Goal: Information Seeking & Learning: Check status

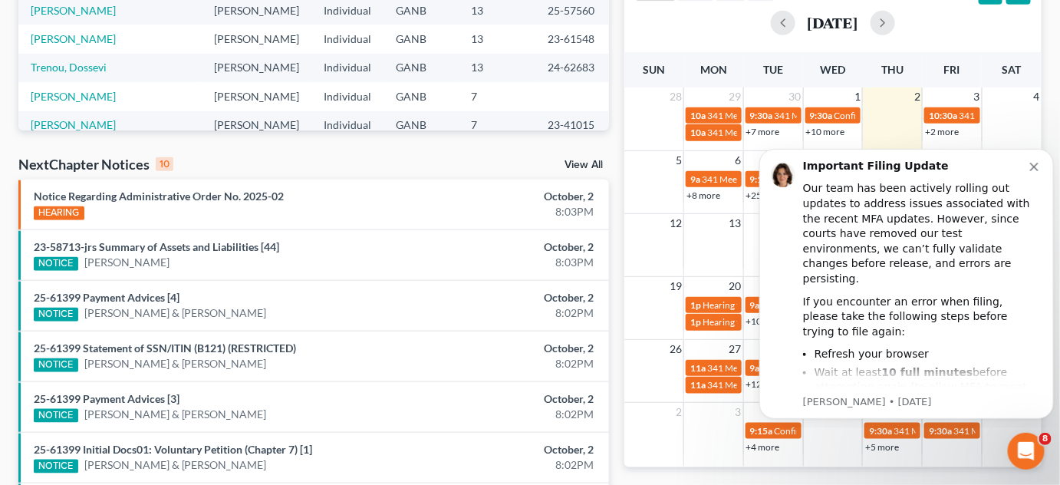
scroll to position [348, 0]
click at [1034, 163] on icon "Dismiss notification" at bounding box center [1033, 166] width 8 height 8
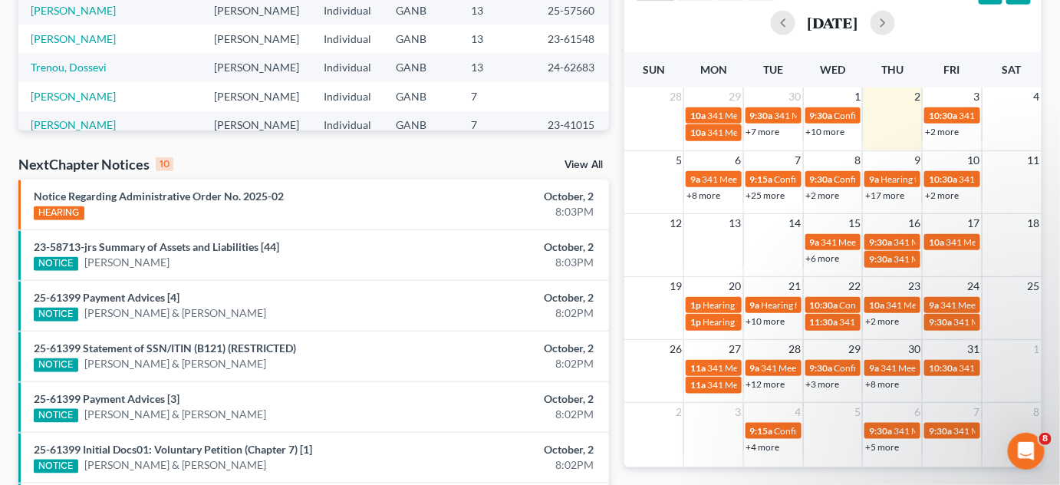
click at [774, 192] on link "+25 more" at bounding box center [765, 195] width 39 height 12
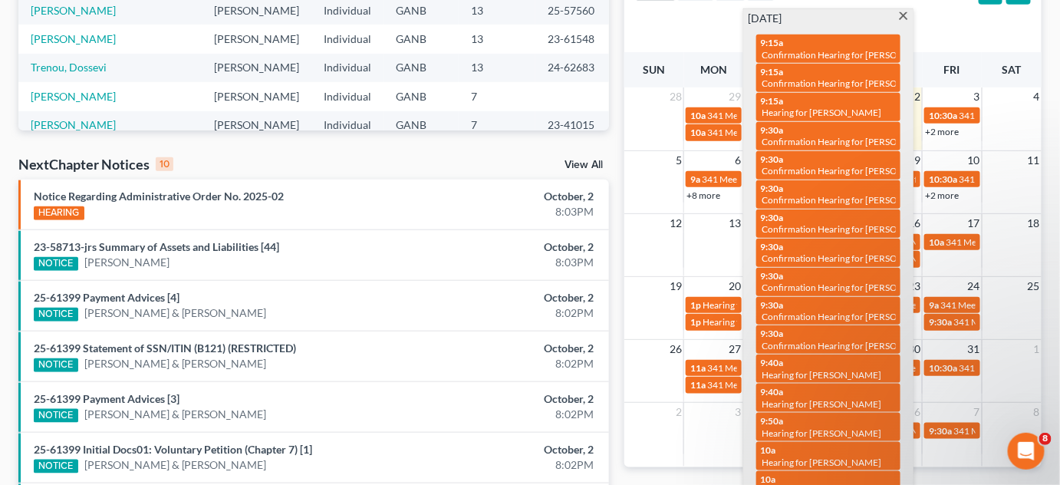
click at [817, 369] on span "Hearing for [PERSON_NAME]" at bounding box center [822, 375] width 120 height 12
select select "Days"
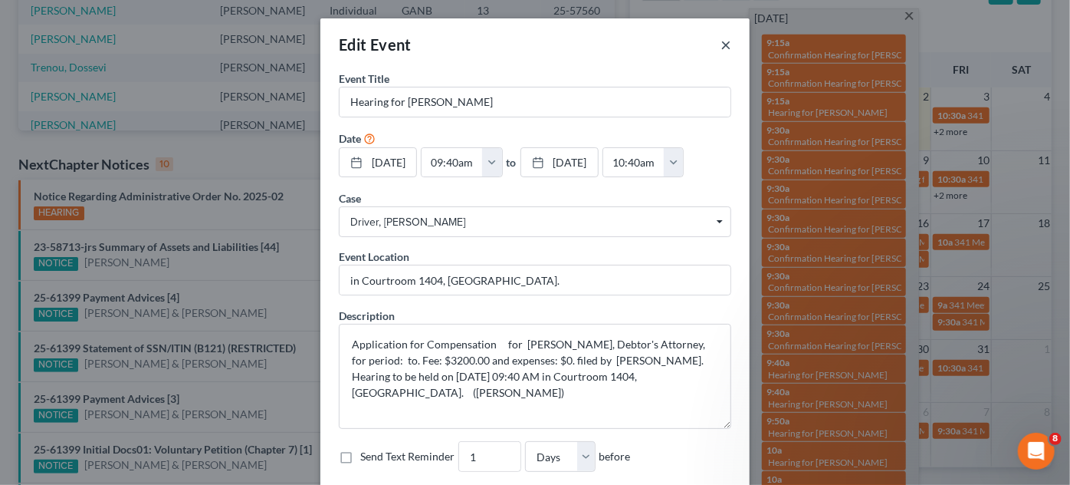
click at [721, 44] on button "×" at bounding box center [726, 44] width 11 height 18
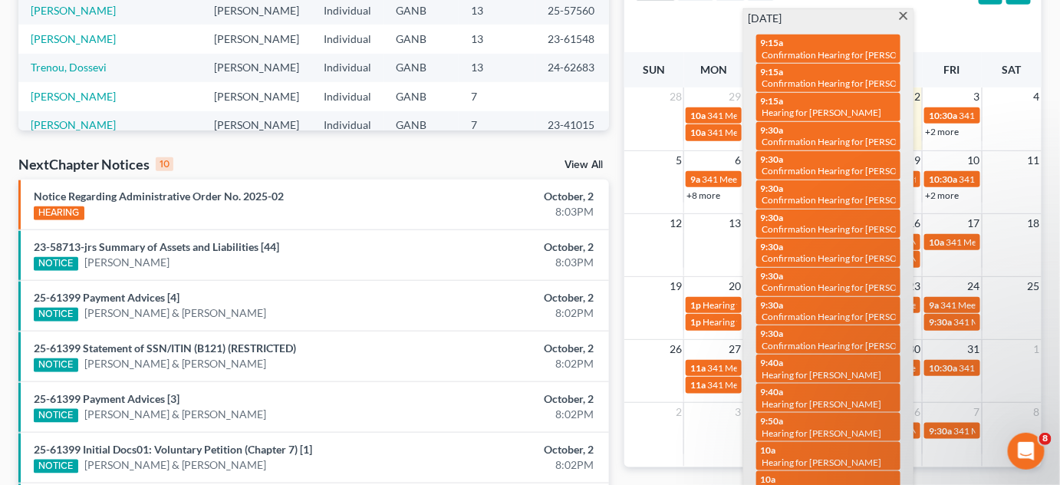
click at [837, 386] on div "9:40a Hearing for [PERSON_NAME]" at bounding box center [828, 398] width 135 height 24
select select "Days"
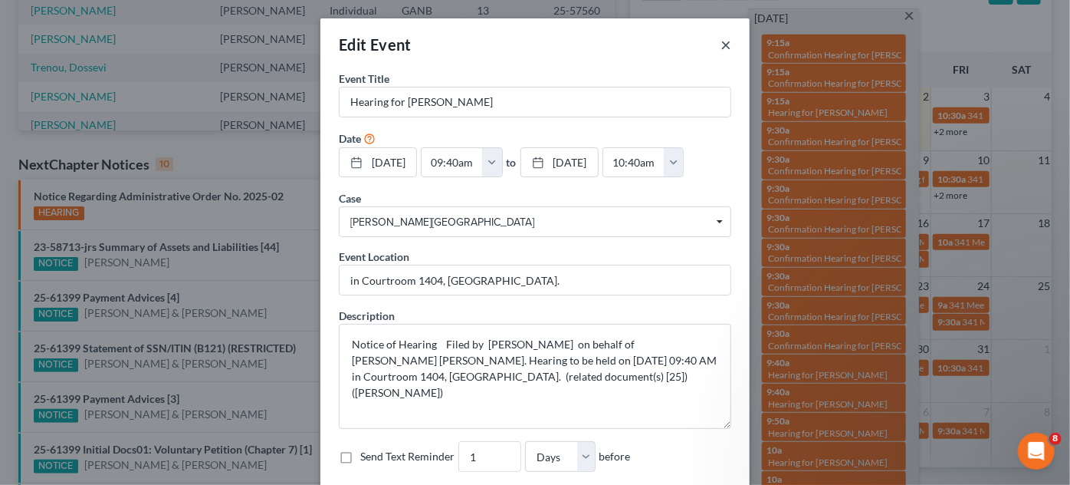
click at [721, 45] on button "×" at bounding box center [726, 44] width 11 height 18
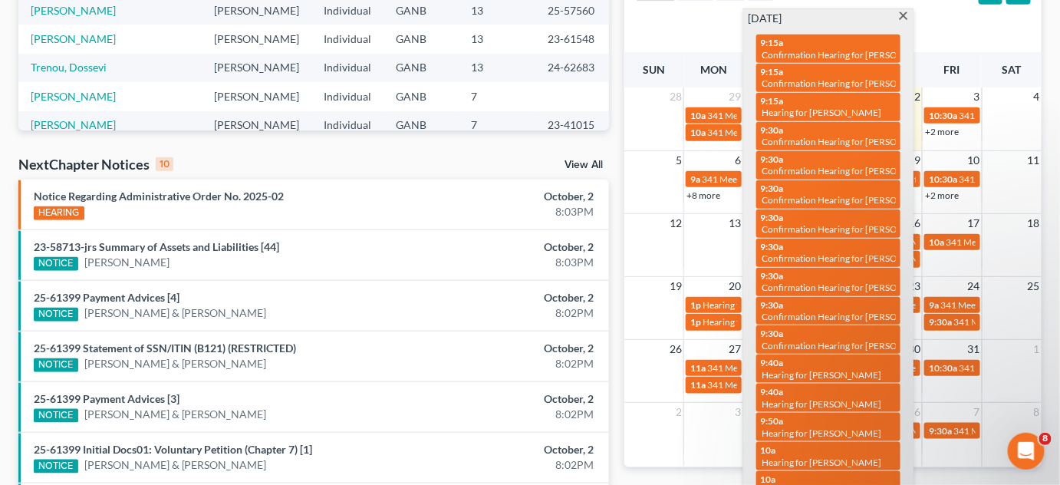
click at [820, 427] on span "Hearing for [PERSON_NAME]" at bounding box center [822, 433] width 120 height 12
select select "Days"
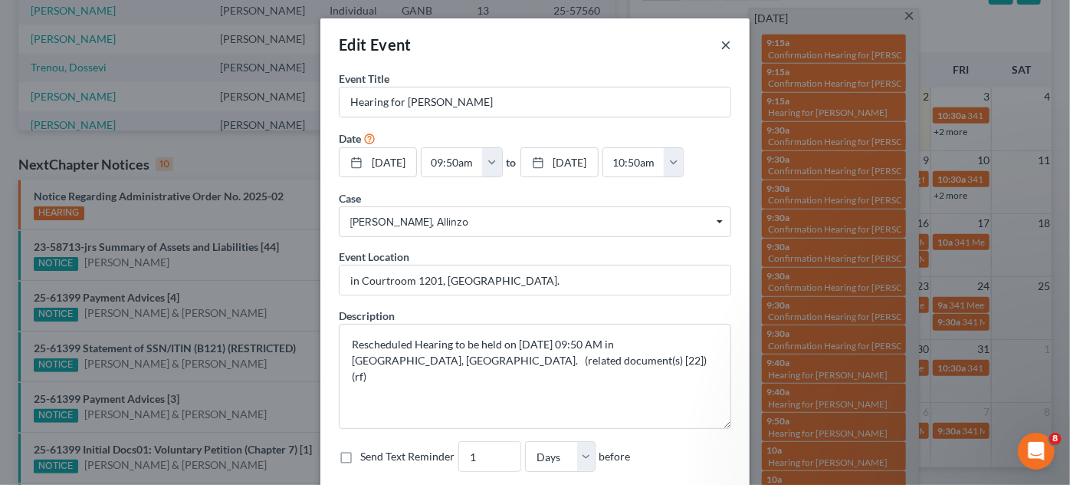
click at [723, 42] on button "×" at bounding box center [726, 44] width 11 height 18
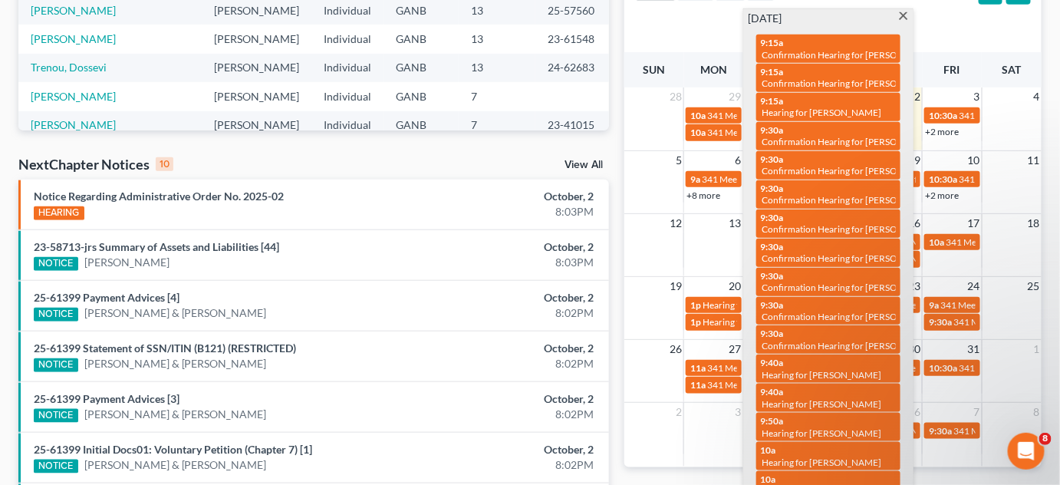
click at [849, 456] on span "Hearing for [PERSON_NAME]" at bounding box center [822, 462] width 120 height 12
select select "Days"
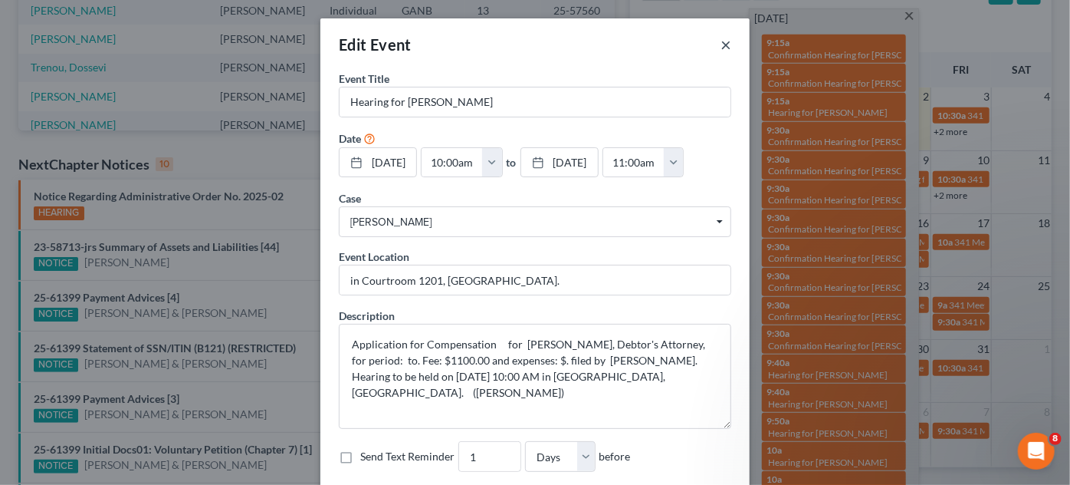
drag, startPoint x: 720, startPoint y: 42, endPoint x: 778, endPoint y: 163, distance: 134.4
click at [721, 42] on button "×" at bounding box center [726, 44] width 11 height 18
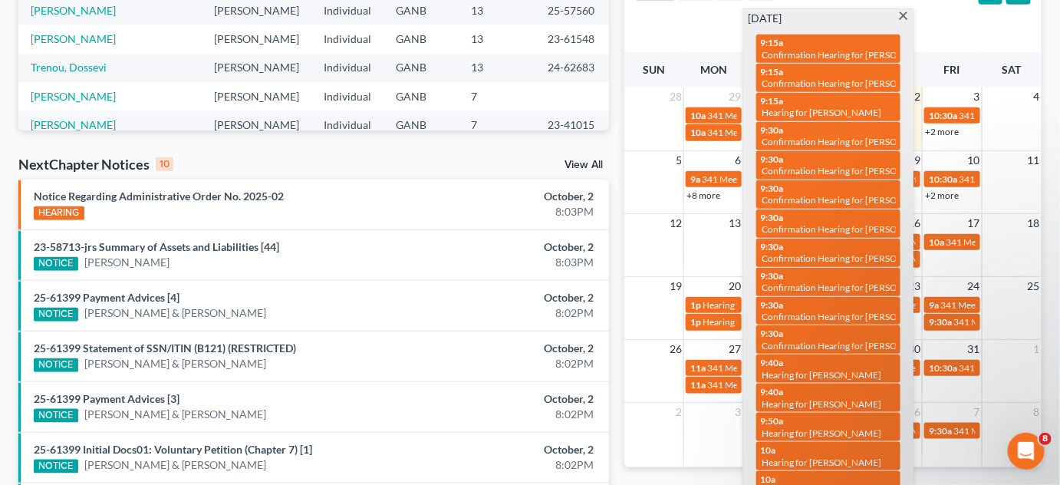
click at [841, 473] on div "10a Hearing for [PERSON_NAME]" at bounding box center [828, 485] width 135 height 24
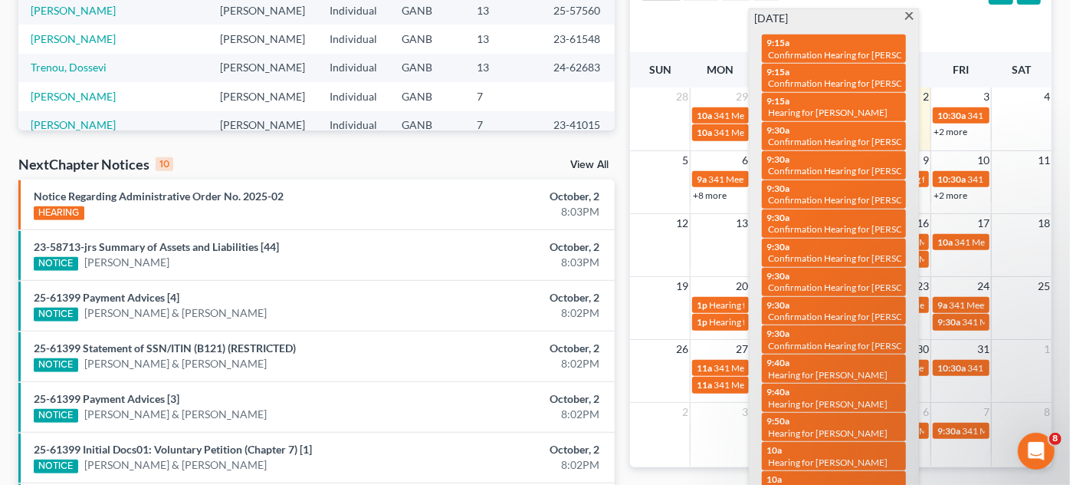
select select "Days"
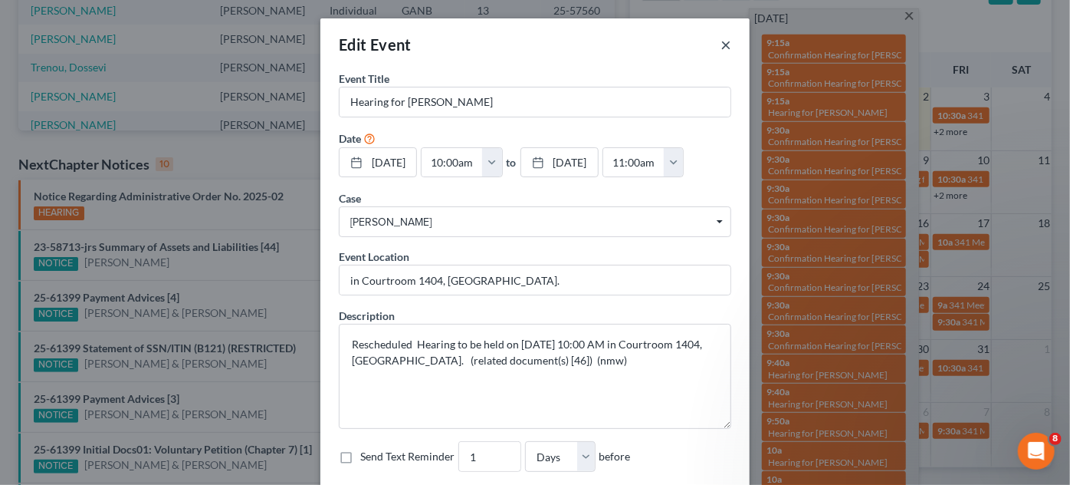
click at [721, 45] on button "×" at bounding box center [726, 44] width 11 height 18
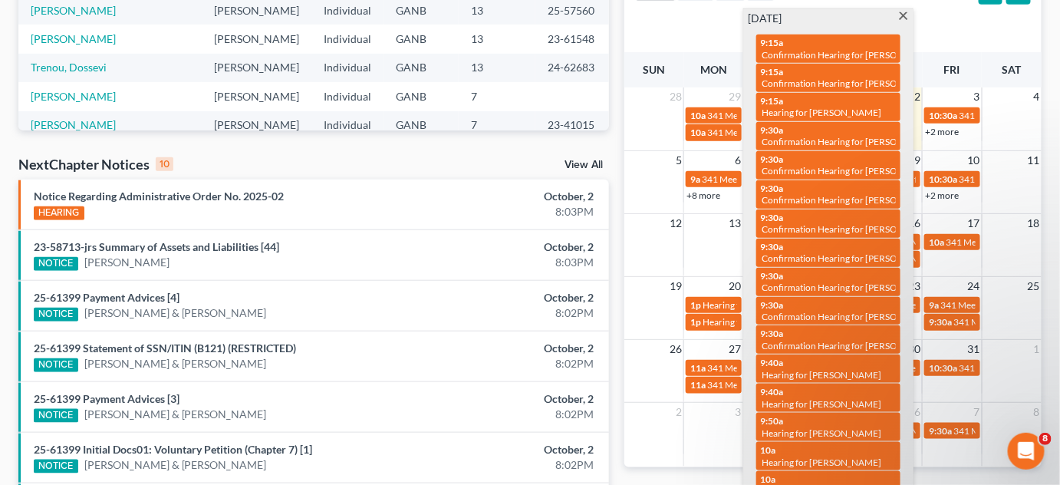
select select "Days"
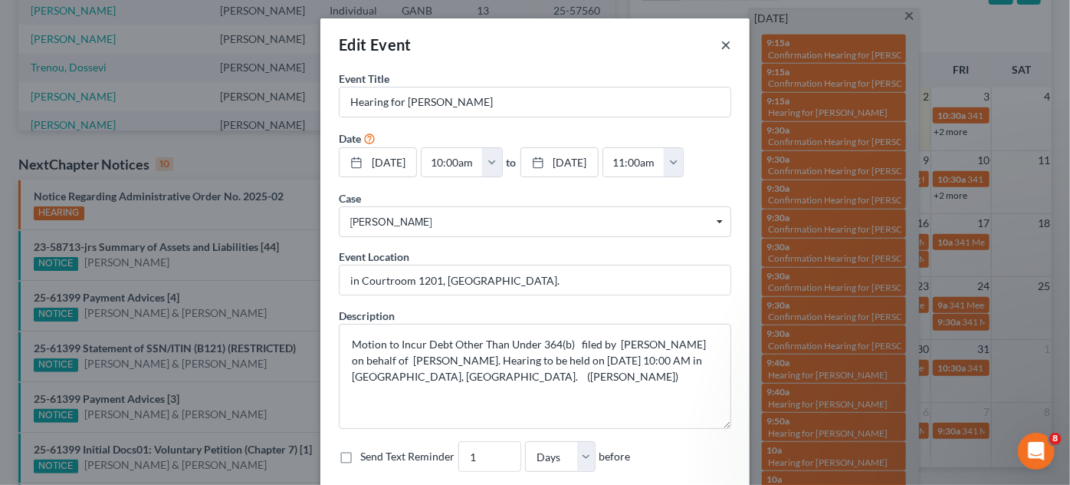
click at [721, 46] on button "×" at bounding box center [726, 44] width 11 height 18
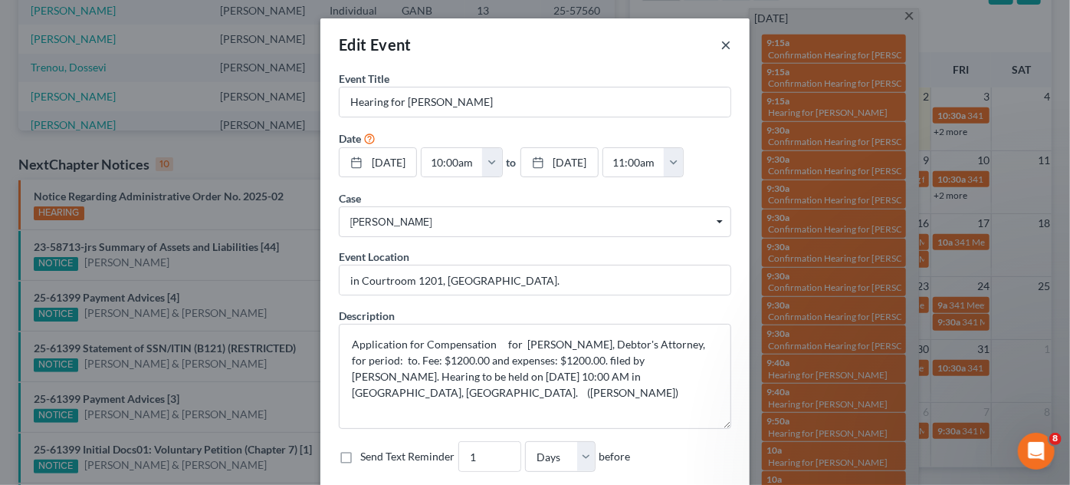
click at [721, 42] on button "×" at bounding box center [726, 44] width 11 height 18
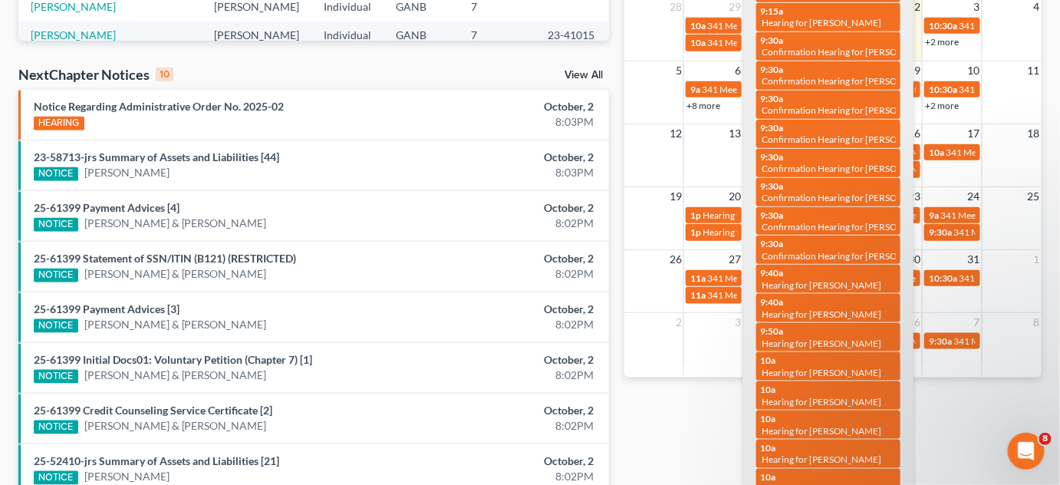
scroll to position [464, 0]
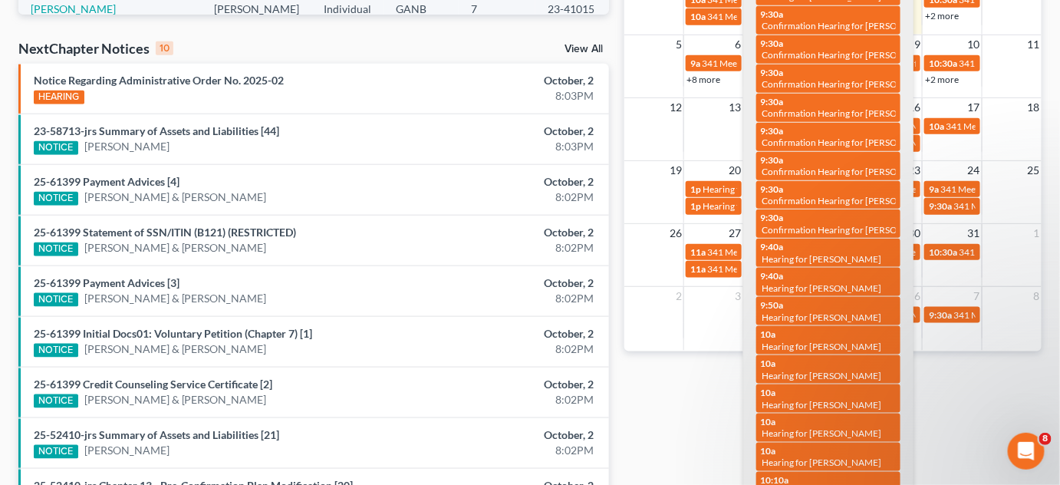
click at [832, 456] on span "Hearing for [PERSON_NAME]" at bounding box center [822, 462] width 120 height 12
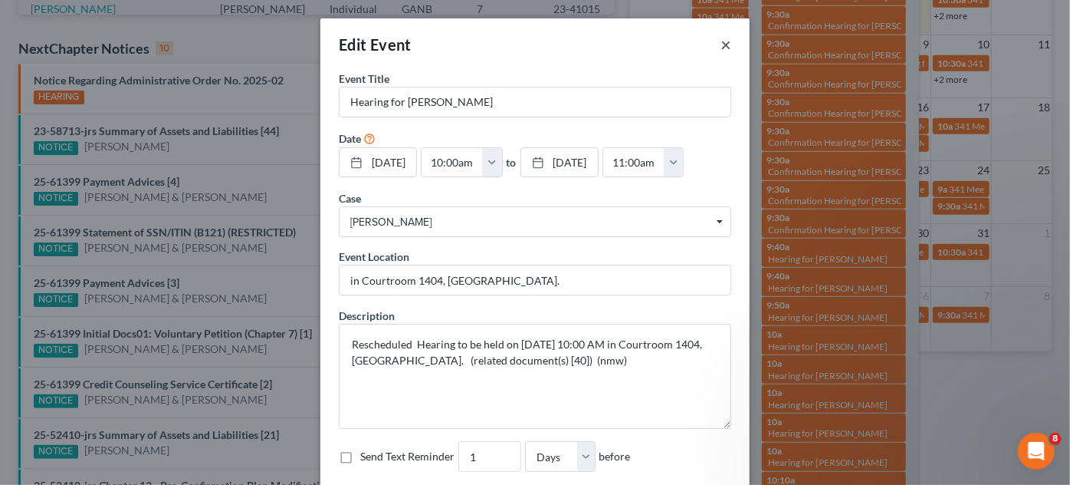
click at [721, 44] on button "×" at bounding box center [726, 44] width 11 height 18
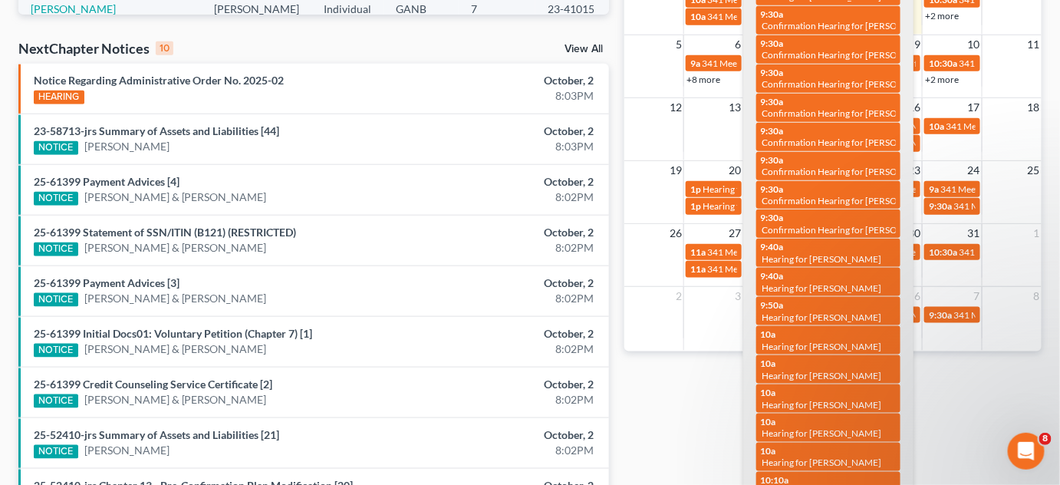
click at [837, 484] on span "Hearing for [PERSON_NAME] & [PERSON_NAME]" at bounding box center [862, 491] width 201 height 12
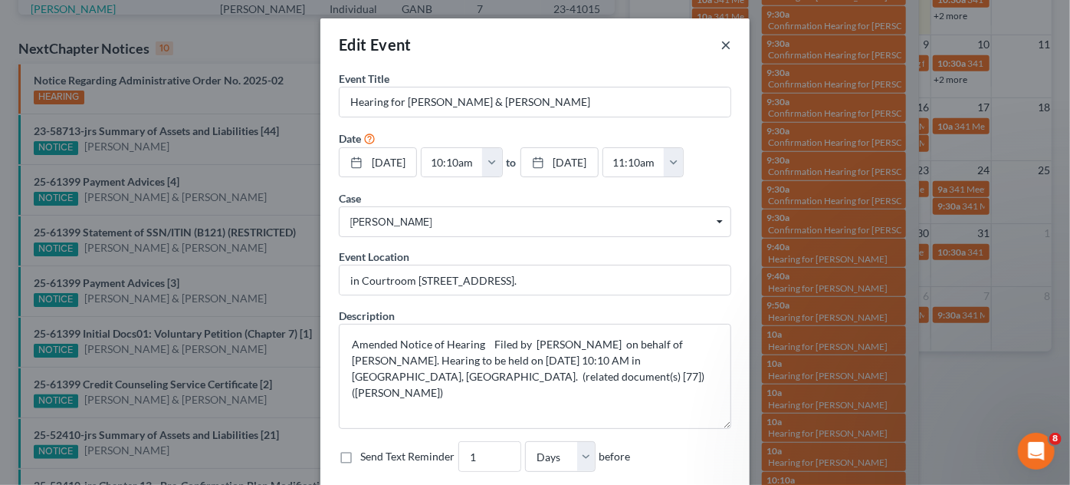
click at [722, 46] on button "×" at bounding box center [726, 44] width 11 height 18
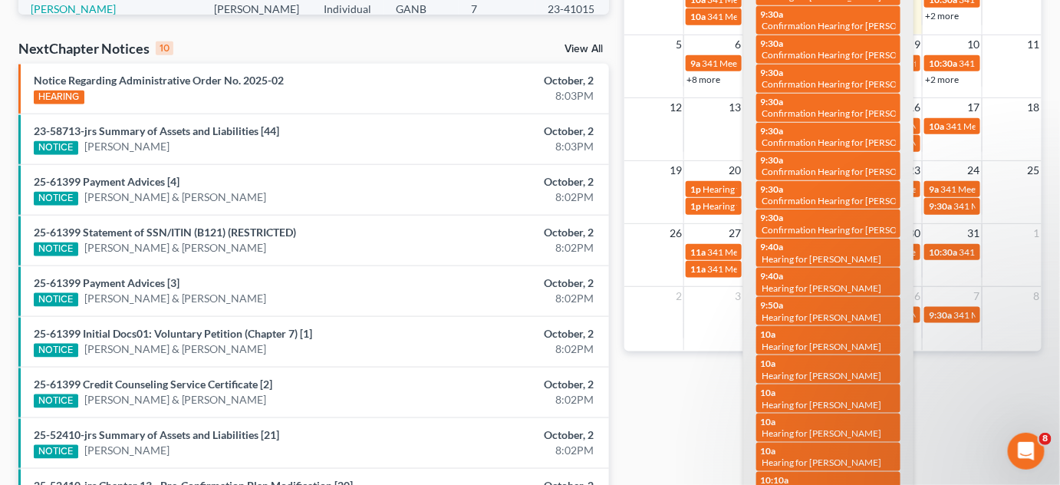
select select "Days"
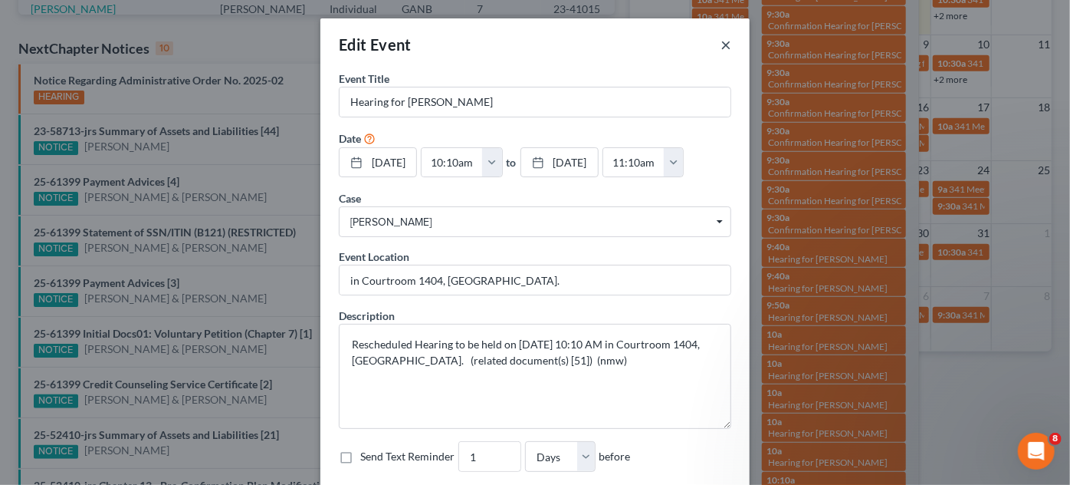
click at [721, 43] on button "×" at bounding box center [726, 44] width 11 height 18
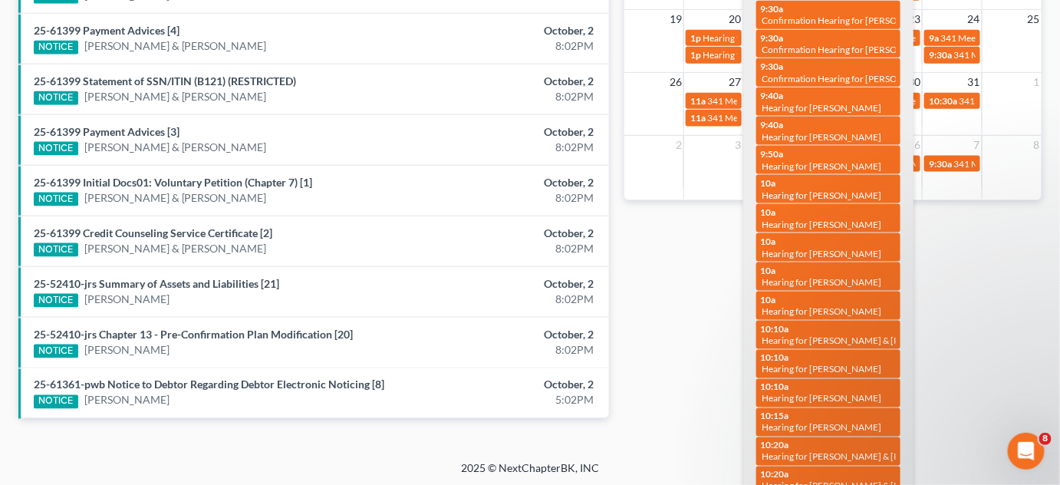
scroll to position [616, 0]
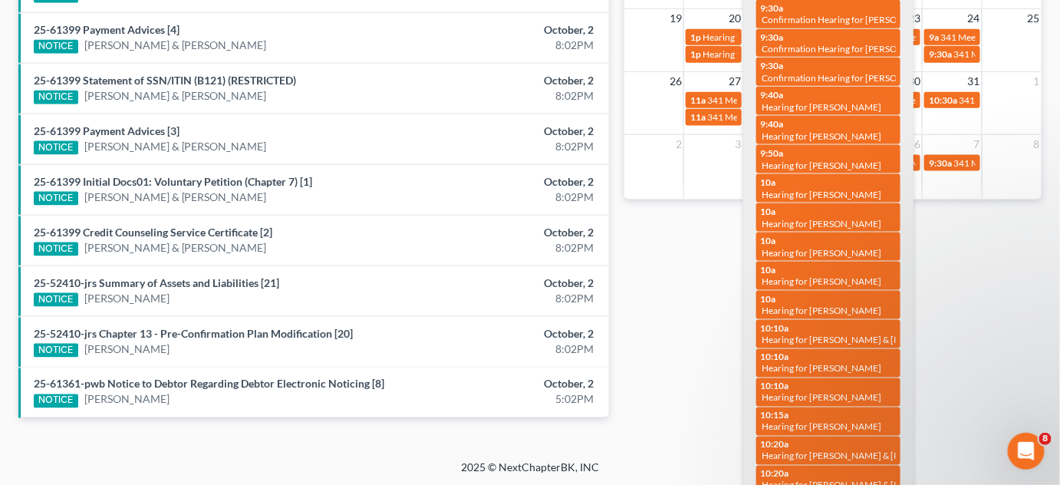
click at [828, 380] on div "10:10a Hearing for [PERSON_NAME]" at bounding box center [828, 392] width 135 height 24
select select "Days"
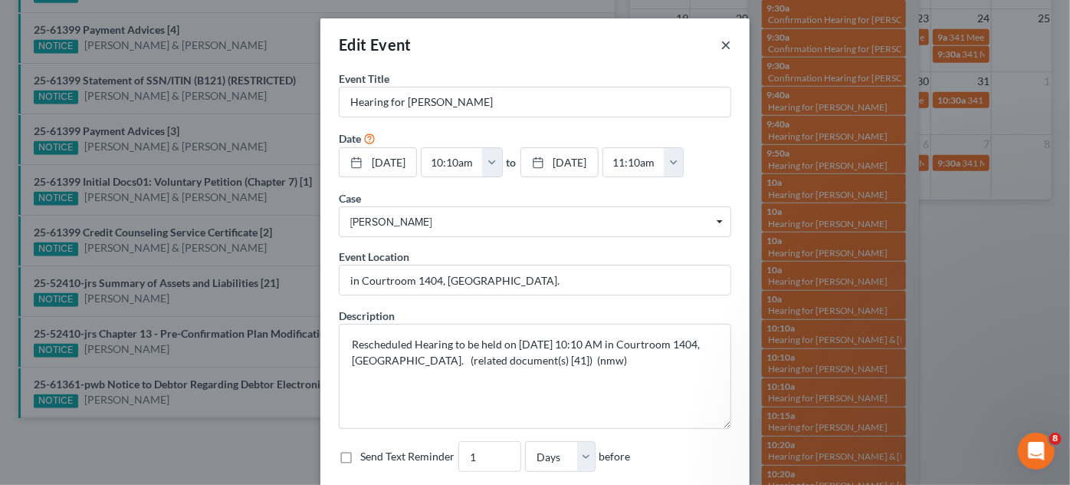
click at [724, 44] on button "×" at bounding box center [726, 44] width 11 height 18
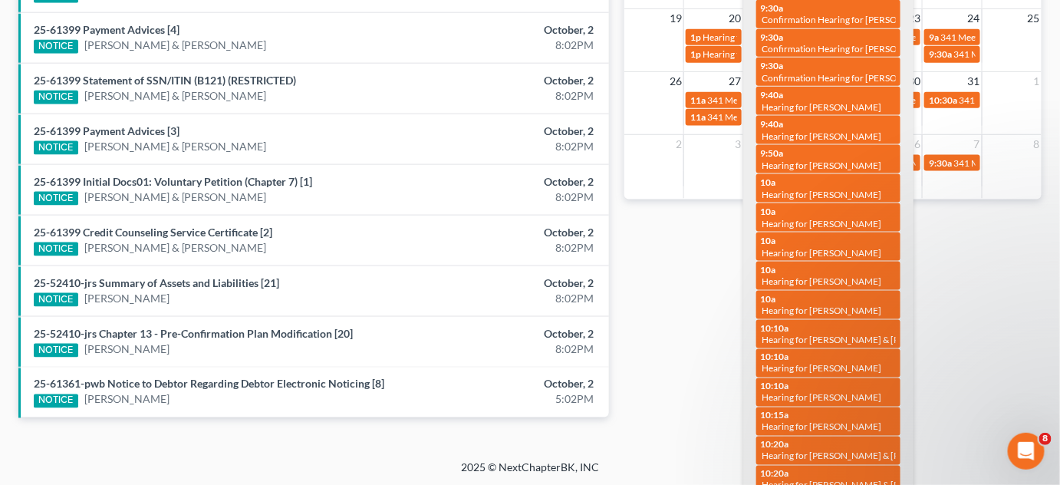
click at [834, 421] on span "Hearing for [PERSON_NAME]" at bounding box center [822, 427] width 120 height 12
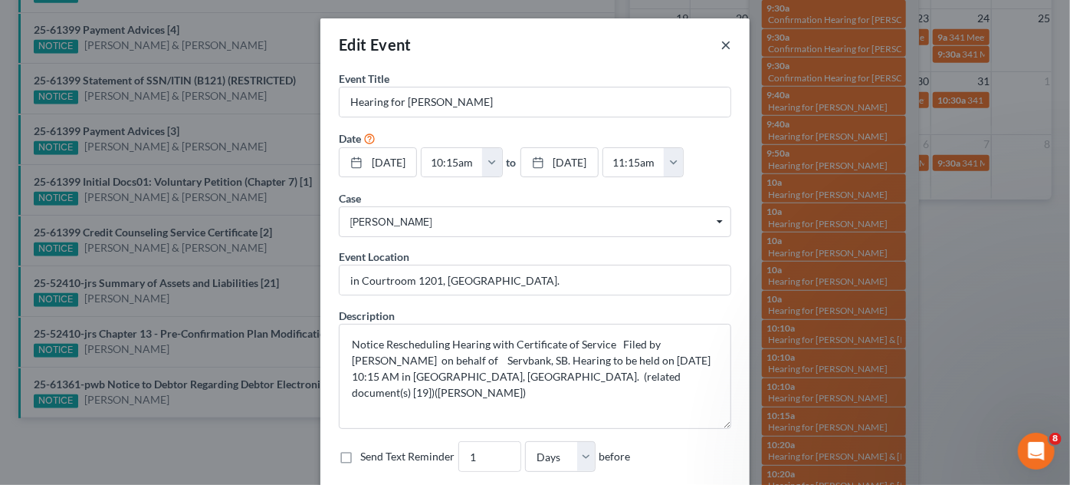
click at [722, 43] on button "×" at bounding box center [726, 44] width 11 height 18
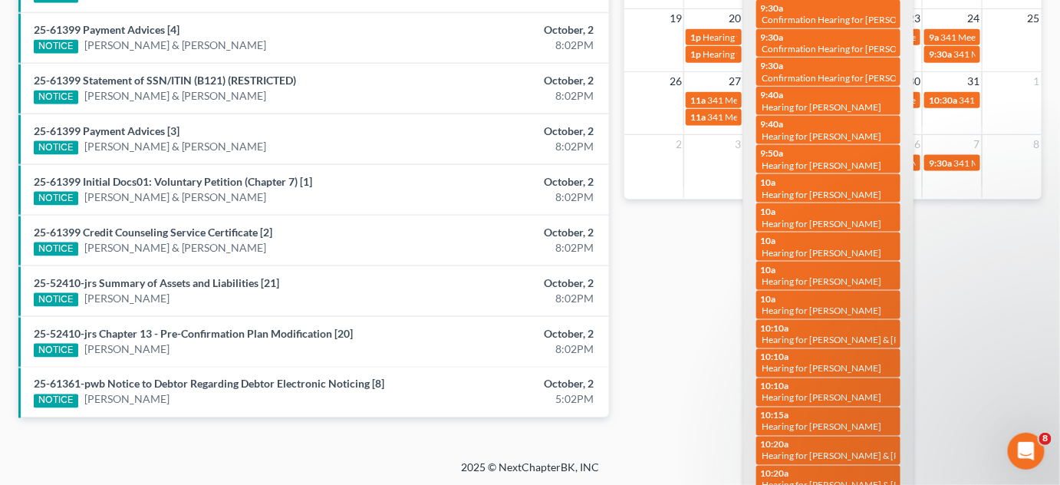
click at [817, 450] on span "Hearing for [PERSON_NAME] & [PERSON_NAME]" at bounding box center [862, 456] width 201 height 12
select select "Days"
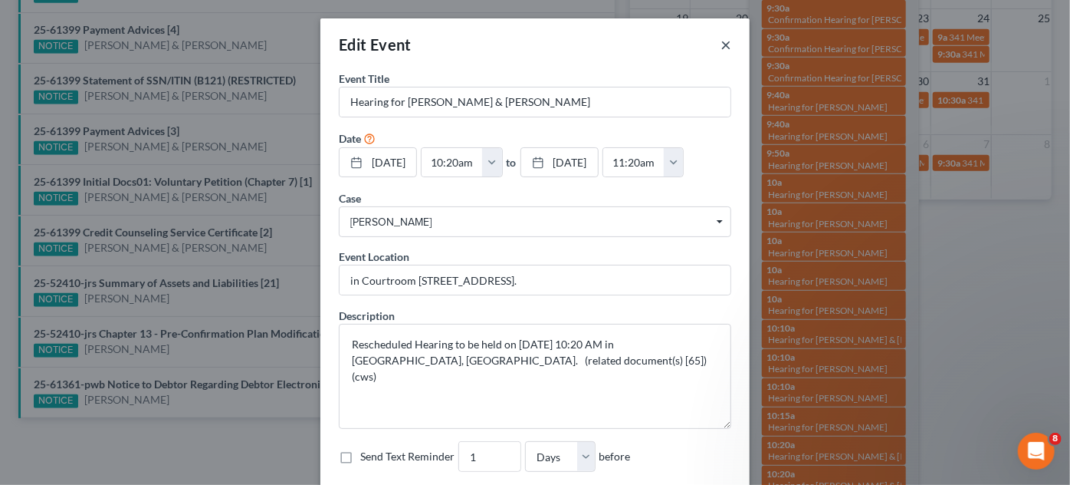
click at [722, 47] on button "×" at bounding box center [726, 44] width 11 height 18
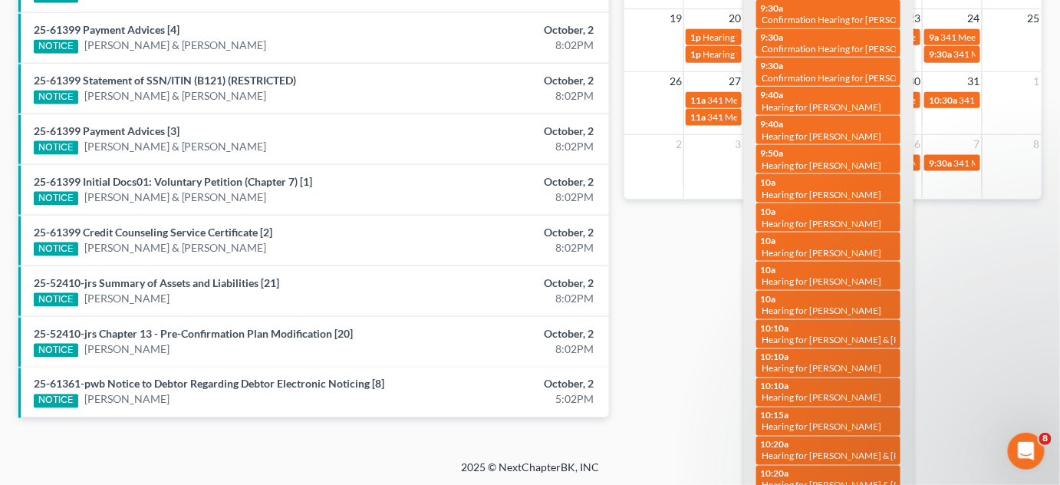
click at [802, 468] on div "10:20a Hearing for [PERSON_NAME] & [PERSON_NAME]" at bounding box center [828, 480] width 135 height 24
select select "Days"
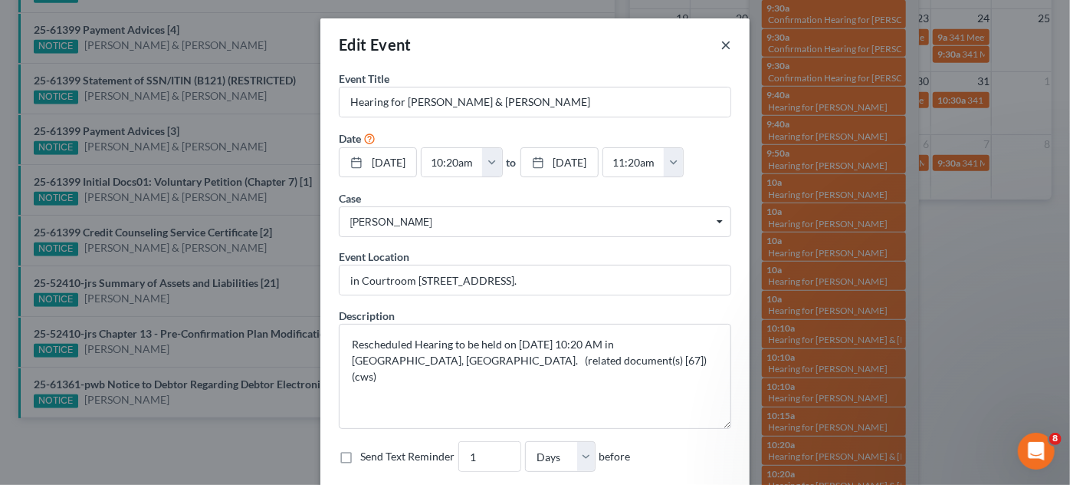
click at [721, 44] on button "×" at bounding box center [726, 44] width 11 height 18
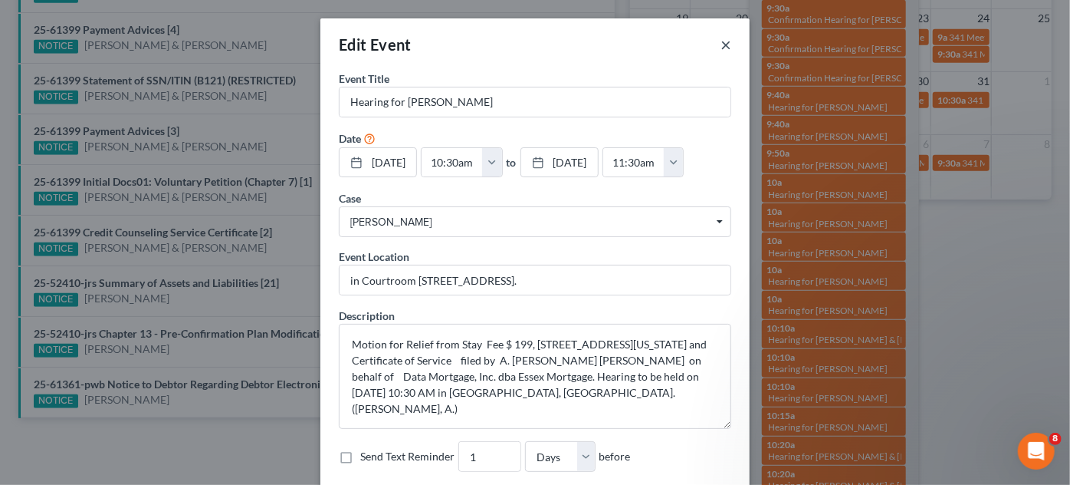
click at [725, 51] on button "×" at bounding box center [726, 44] width 11 height 18
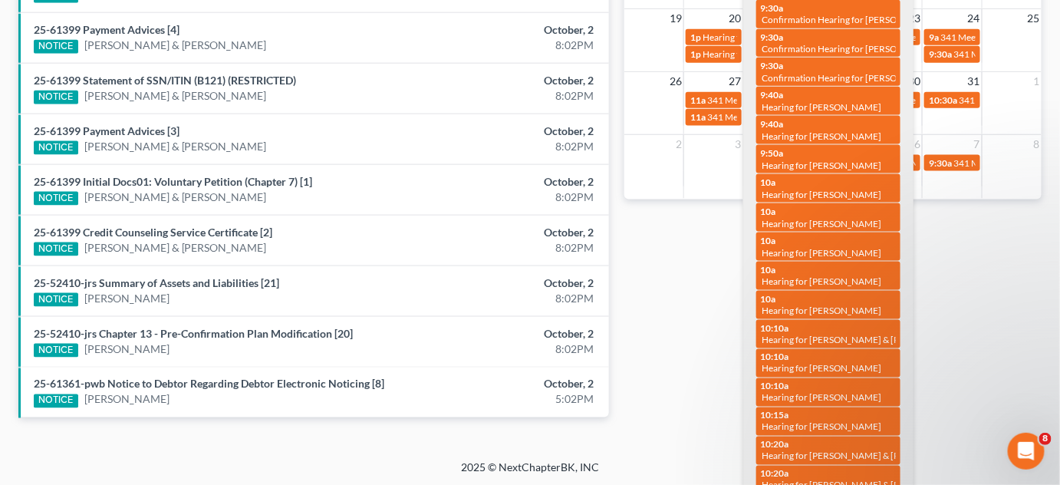
click at [837, 101] on span "Hearing for [PERSON_NAME]" at bounding box center [822, 107] width 120 height 12
select select "Days"
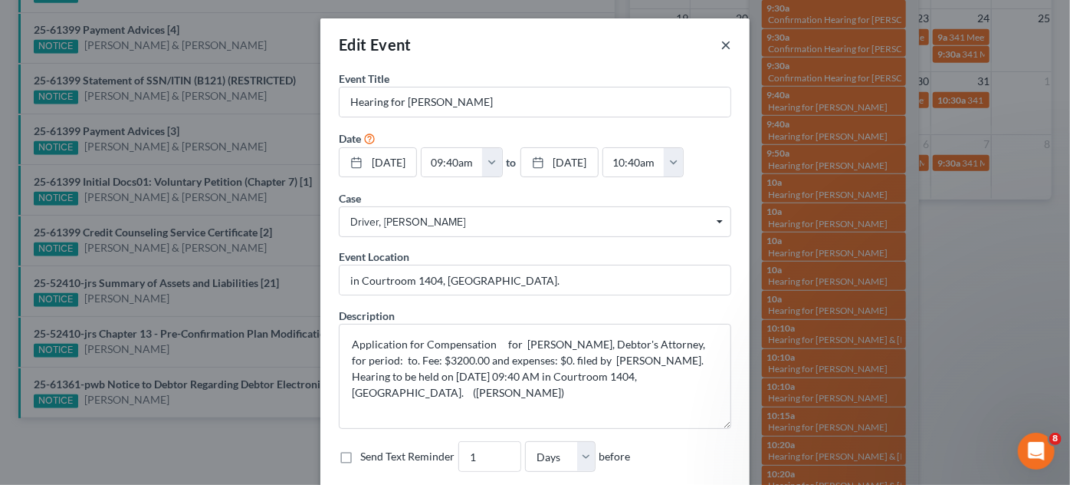
click at [722, 45] on button "×" at bounding box center [726, 44] width 11 height 18
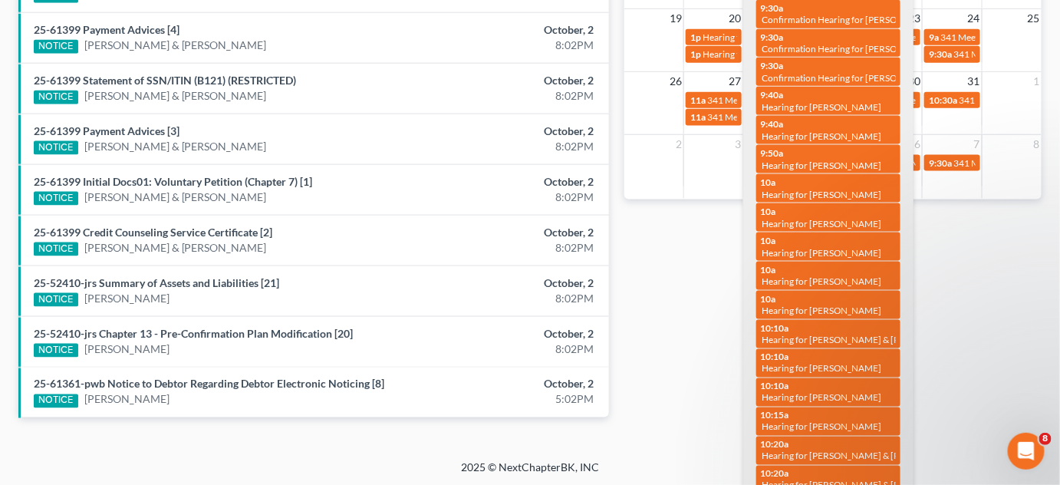
click at [815, 130] on span "Hearing for [PERSON_NAME]" at bounding box center [822, 136] width 120 height 12
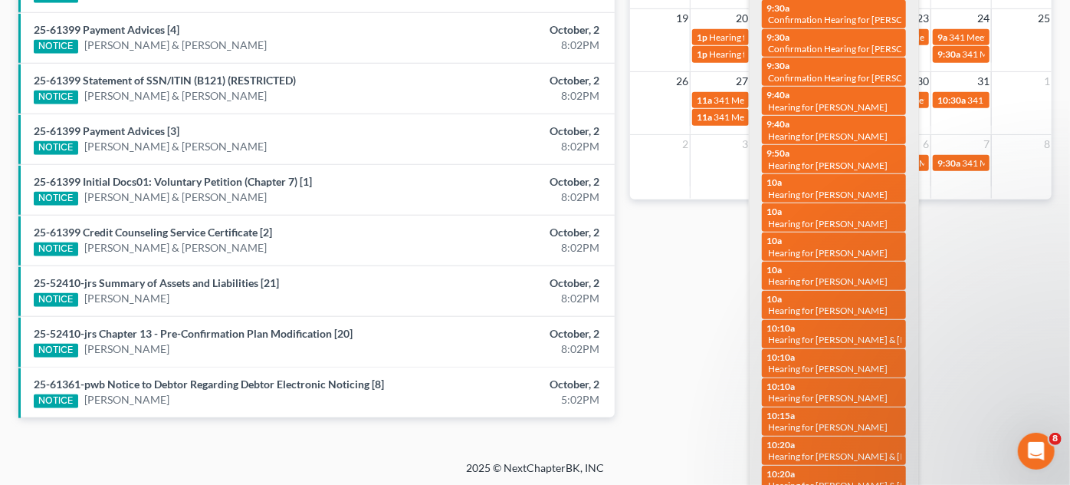
select select "Days"
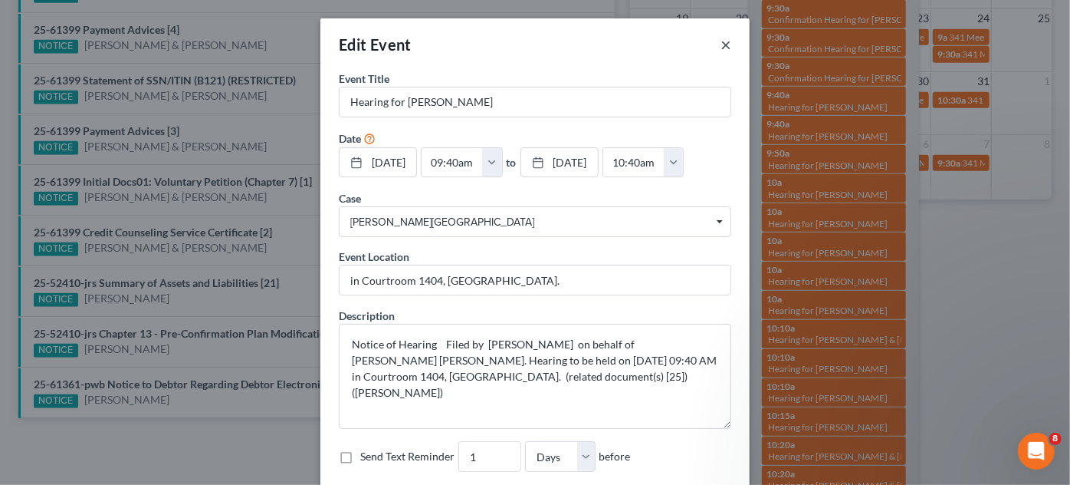
click at [721, 47] on button "×" at bounding box center [726, 44] width 11 height 18
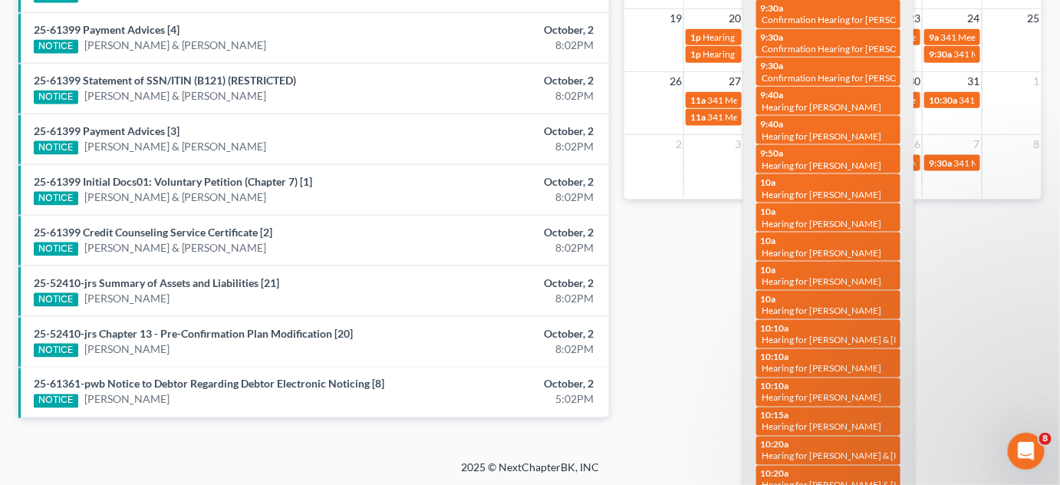
click at [860, 275] on span "Hearing for [PERSON_NAME]" at bounding box center [822, 281] width 120 height 12
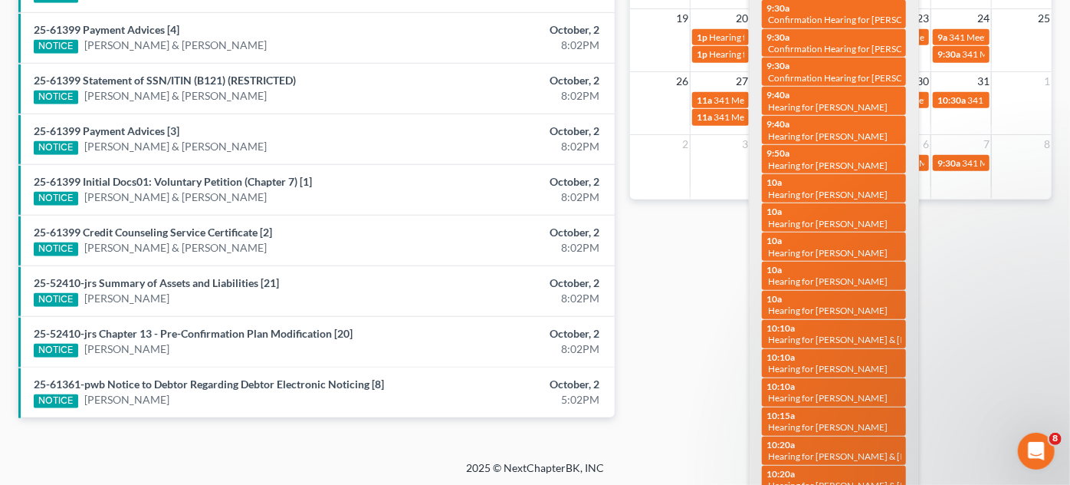
select select "Days"
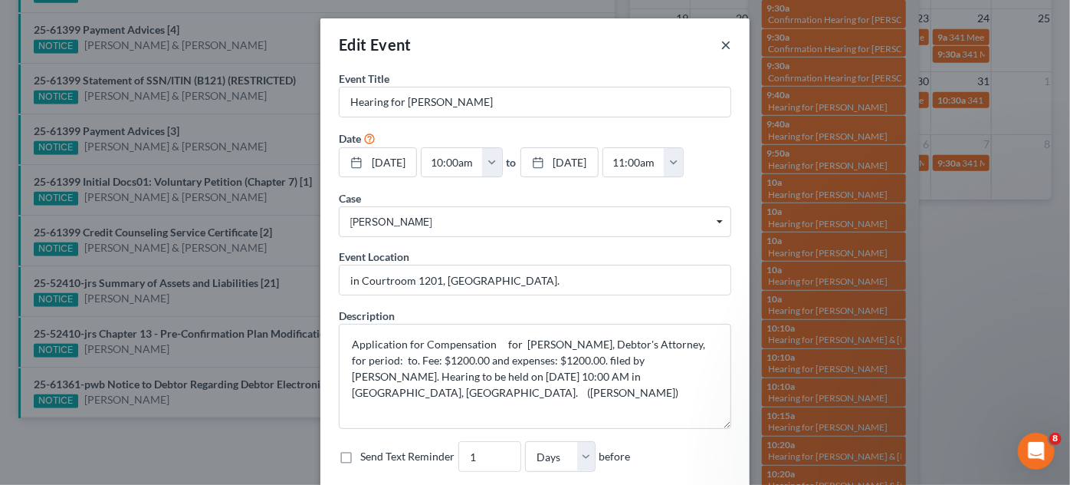
click at [724, 46] on button "×" at bounding box center [726, 44] width 11 height 18
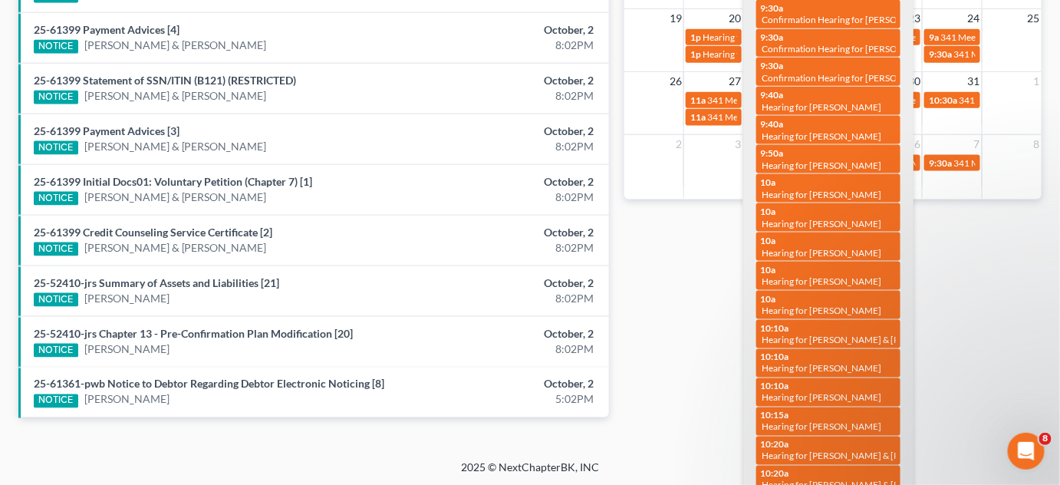
click at [814, 189] on span "Hearing for [PERSON_NAME]" at bounding box center [822, 195] width 120 height 12
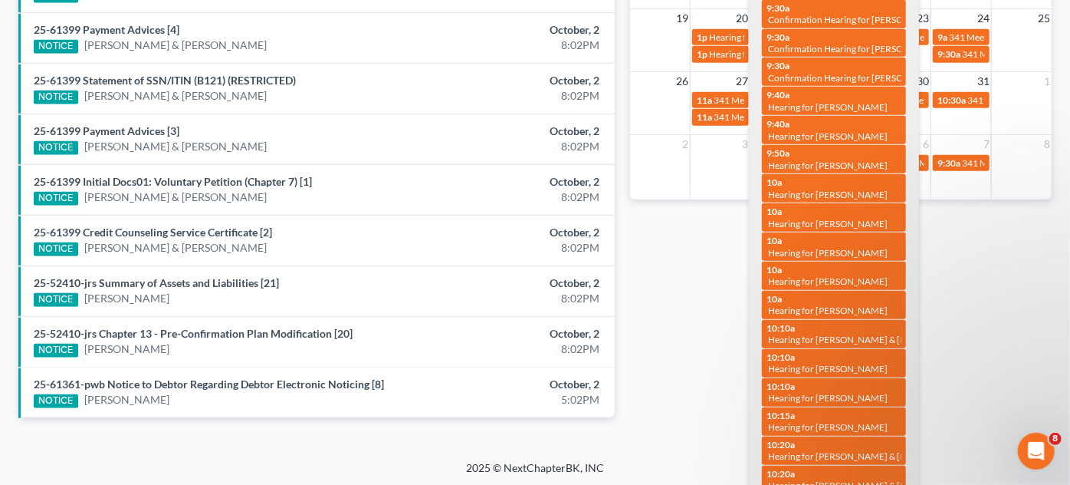
select select "Days"
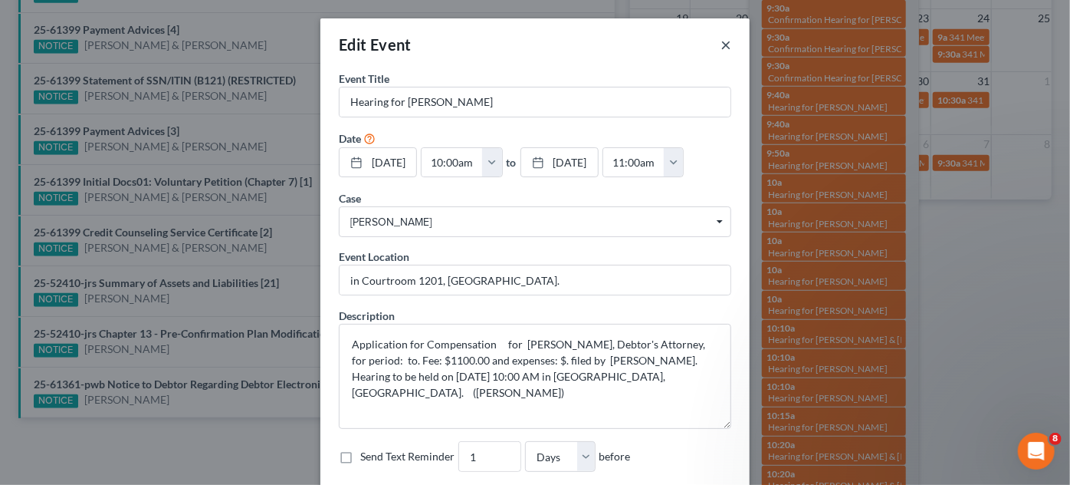
click at [722, 44] on button "×" at bounding box center [726, 44] width 11 height 18
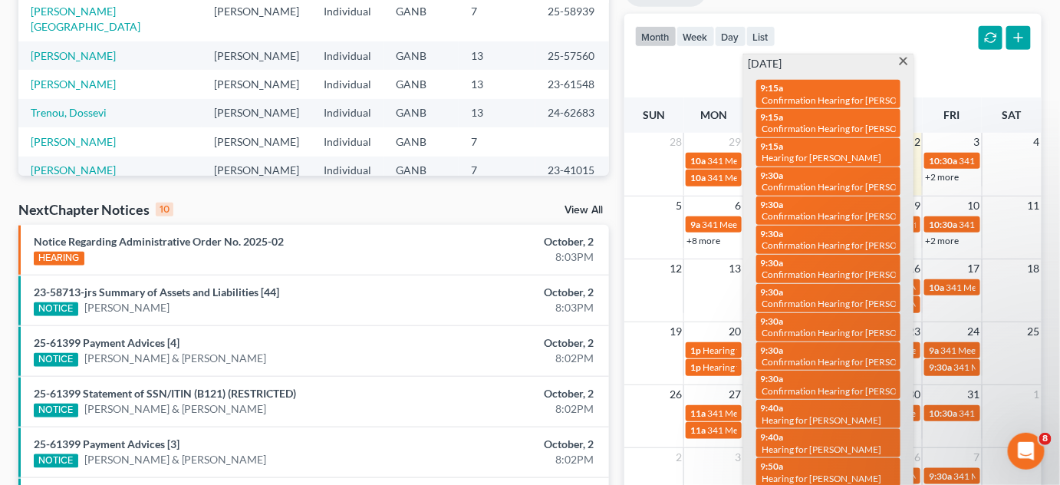
scroll to position [0, 0]
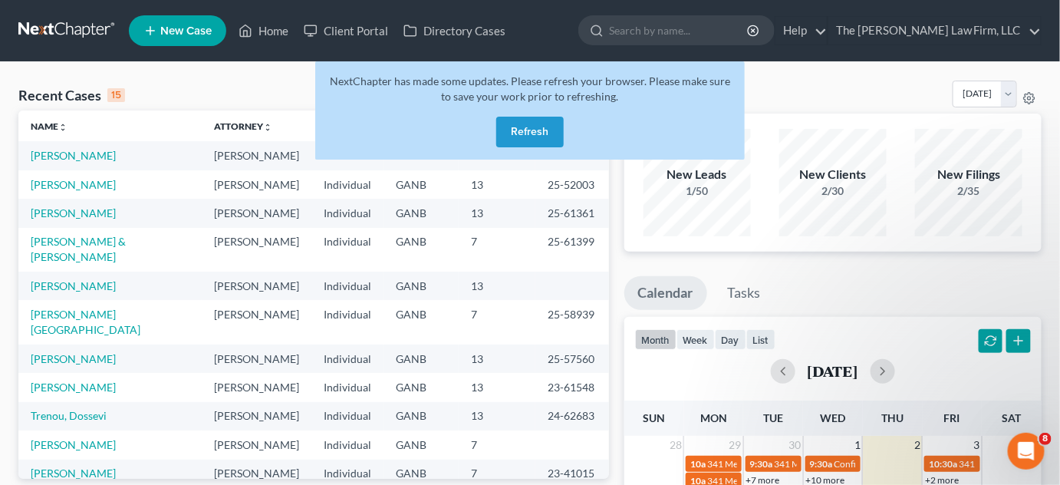
click at [529, 125] on button "Refresh" at bounding box center [529, 132] width 67 height 31
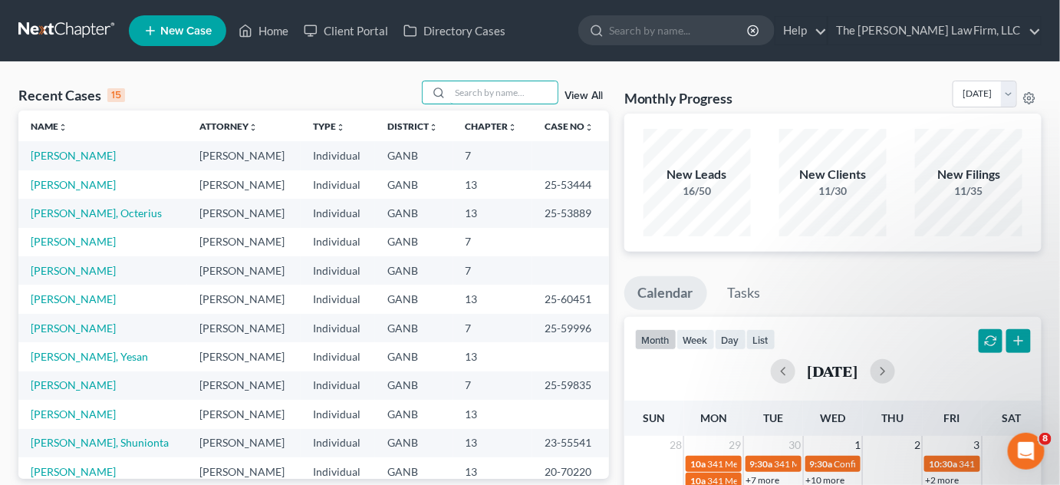
click at [482, 90] on input "search" at bounding box center [503, 92] width 107 height 22
type input "driver"
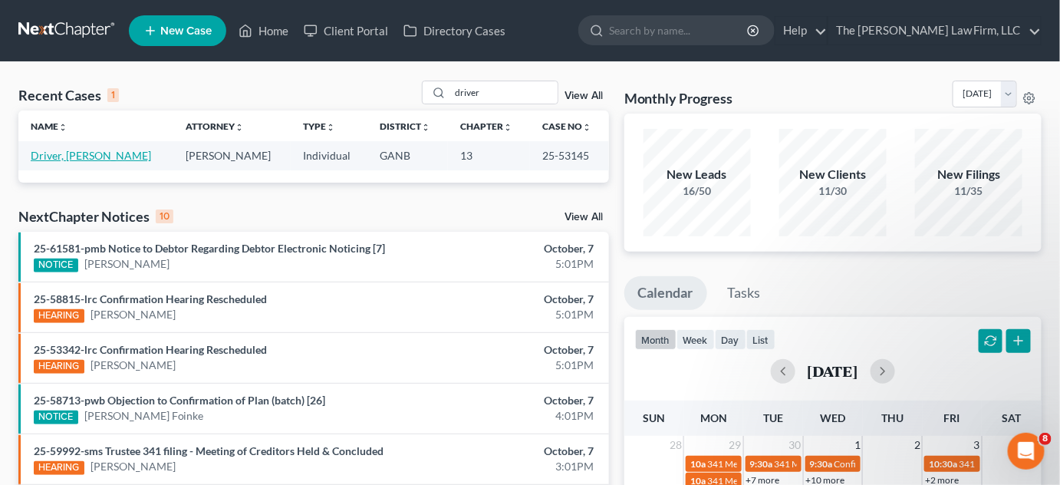
click at [87, 159] on link "Driver, [PERSON_NAME]" at bounding box center [91, 155] width 120 height 13
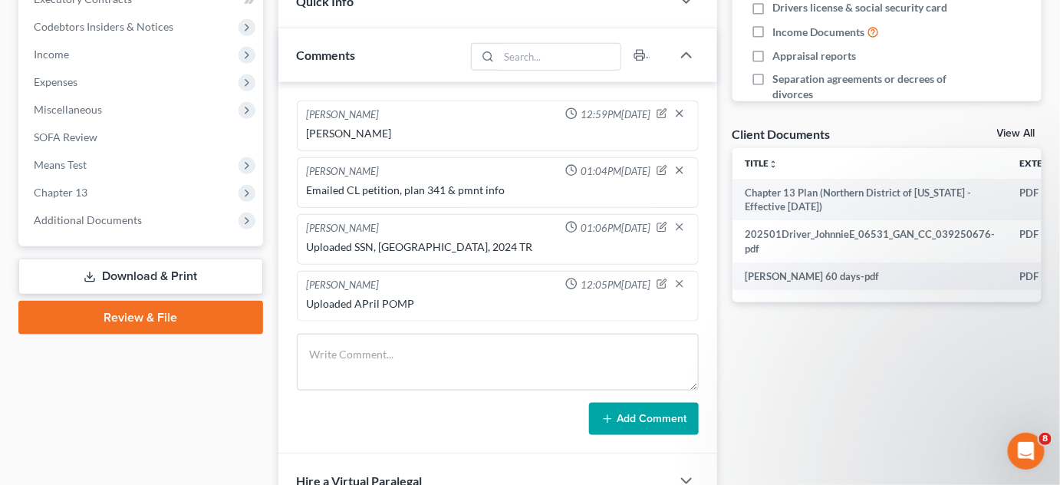
scroll to position [464, 0]
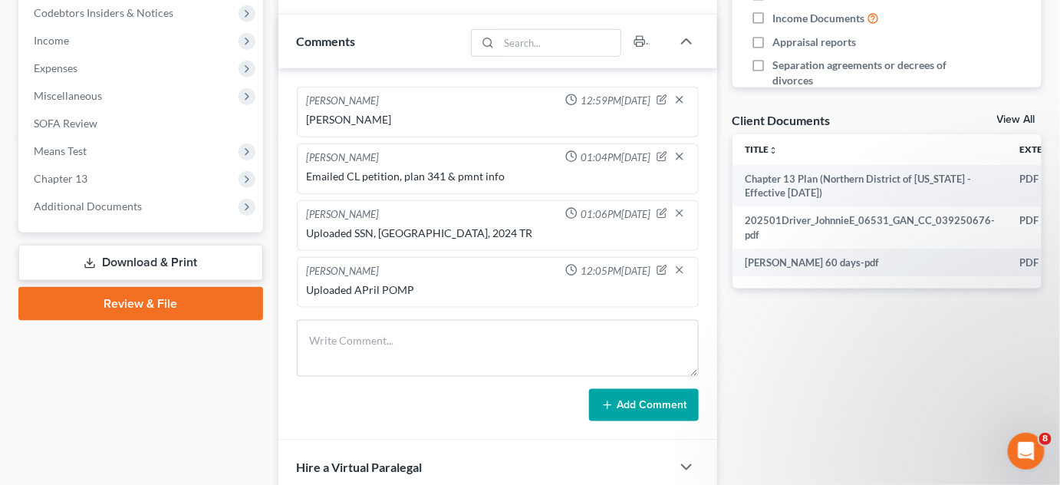
click at [110, 199] on span "Additional Documents" at bounding box center [88, 205] width 108 height 13
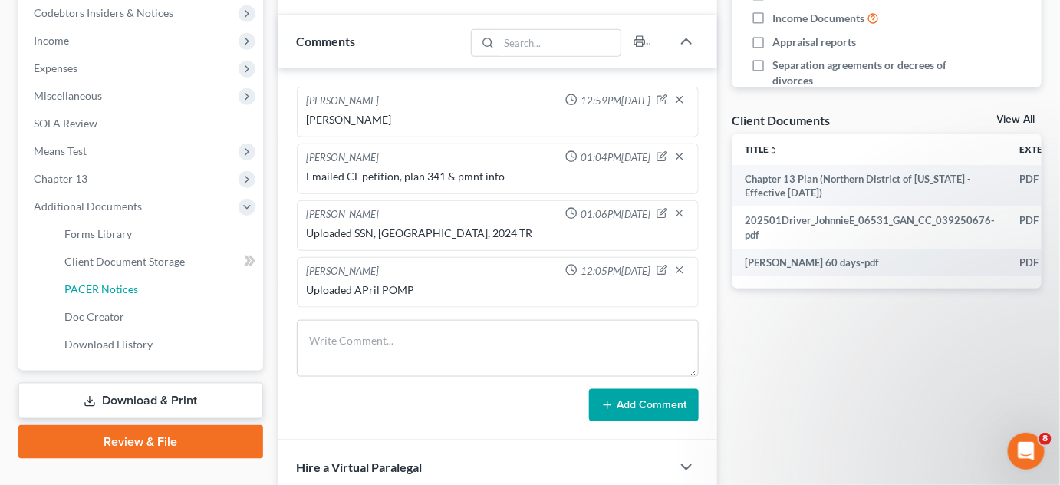
click at [90, 288] on span "PACER Notices" at bounding box center [101, 288] width 74 height 13
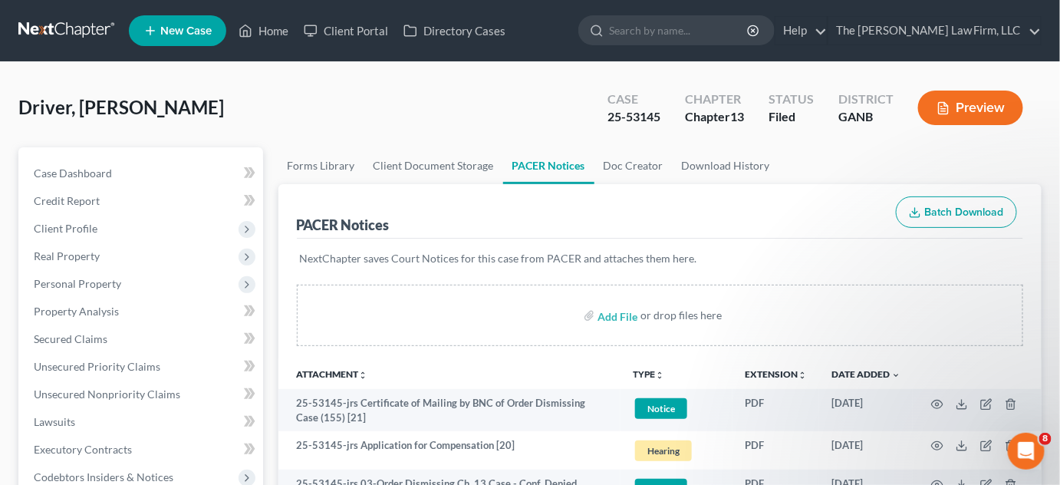
scroll to position [116, 0]
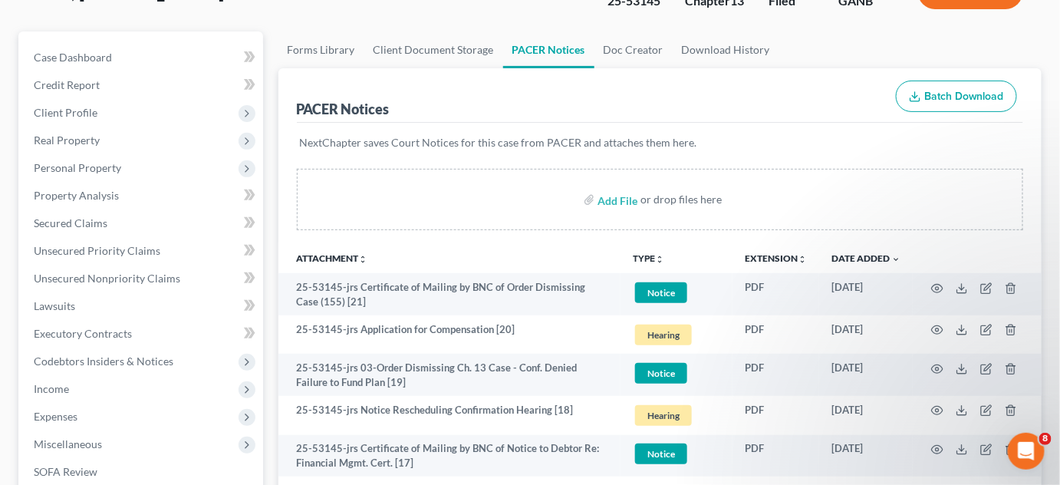
drag, startPoint x: 741, startPoint y: 99, endPoint x: 731, endPoint y: 101, distance: 11.0
click at [741, 99] on div "PACER Notices Batch Download" at bounding box center [660, 95] width 727 height 55
click at [938, 328] on circle "button" at bounding box center [936, 329] width 3 height 3
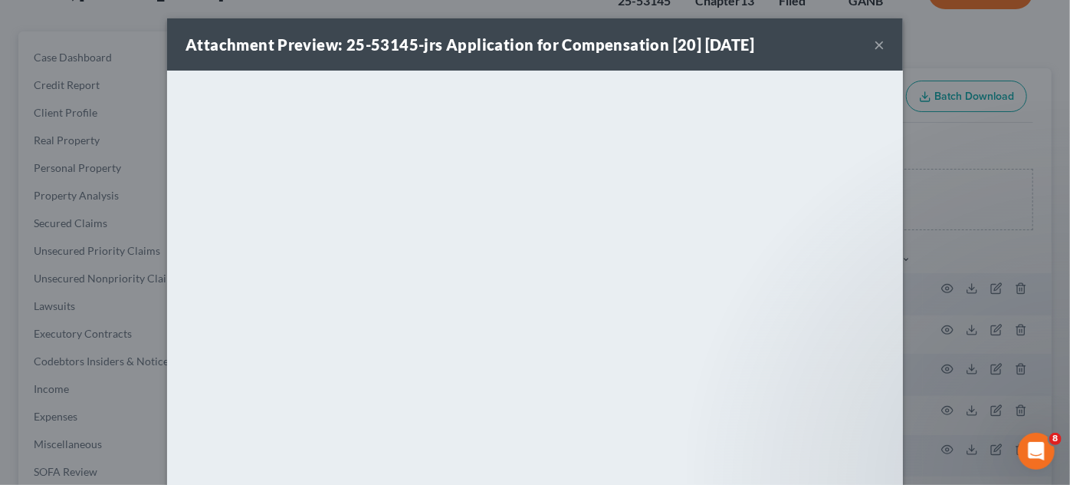
click at [1011, 159] on div "Attachment Preview: 25-53145-jrs Application for Compensation [20] 09/11/2025 ×…" at bounding box center [535, 242] width 1070 height 485
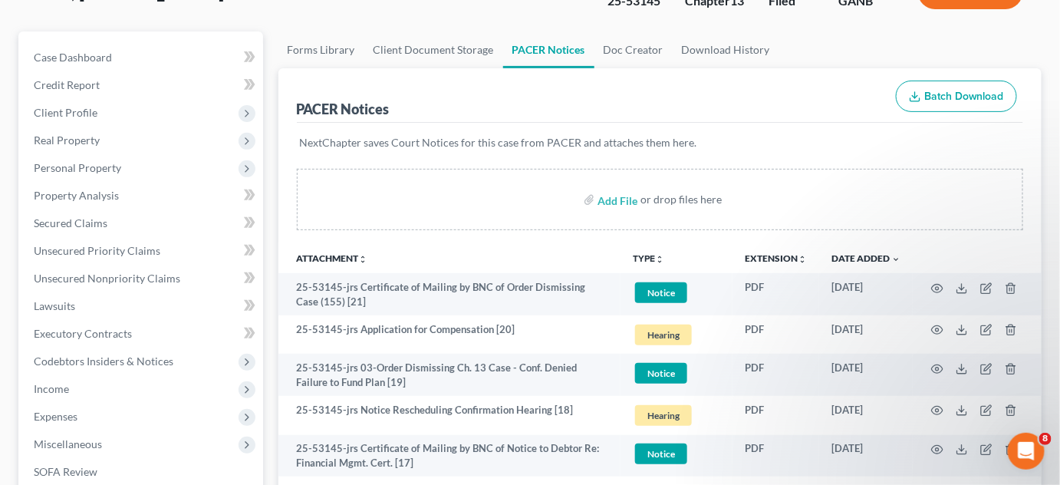
drag, startPoint x: 1005, startPoint y: 142, endPoint x: 978, endPoint y: 148, distance: 27.5
click at [1005, 142] on p "NextChapter saves Court Notices for this case from PACER and attaches them here." at bounding box center [660, 142] width 721 height 15
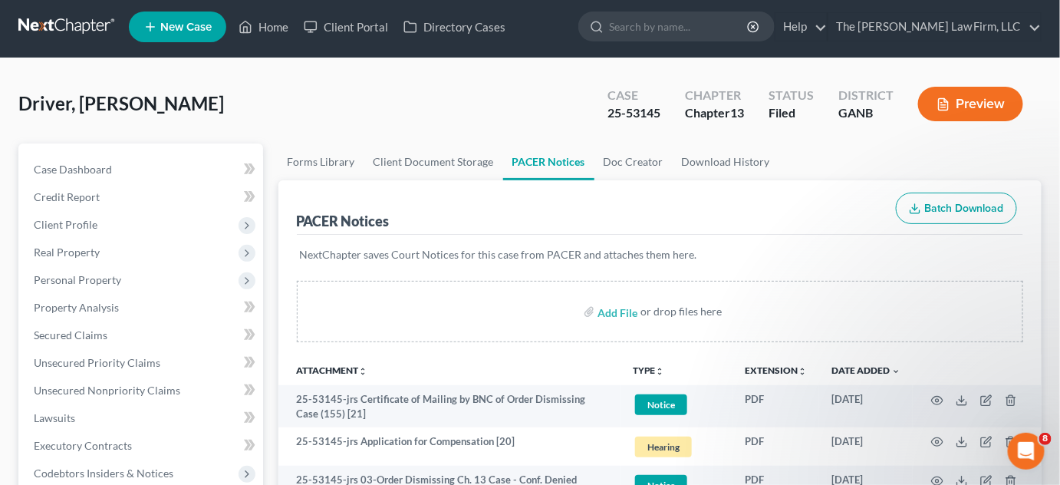
scroll to position [0, 0]
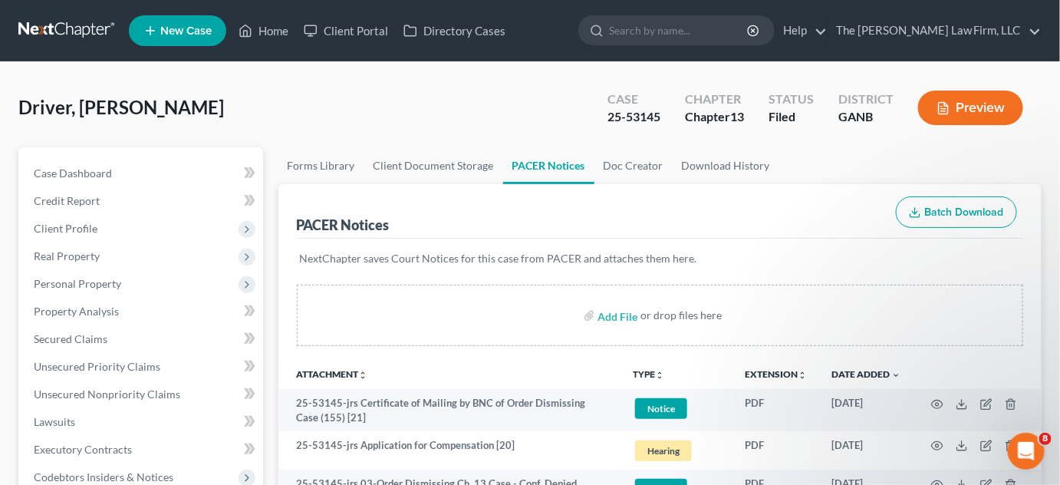
click at [681, 28] on input "search" at bounding box center [679, 30] width 140 height 28
type input "charles"
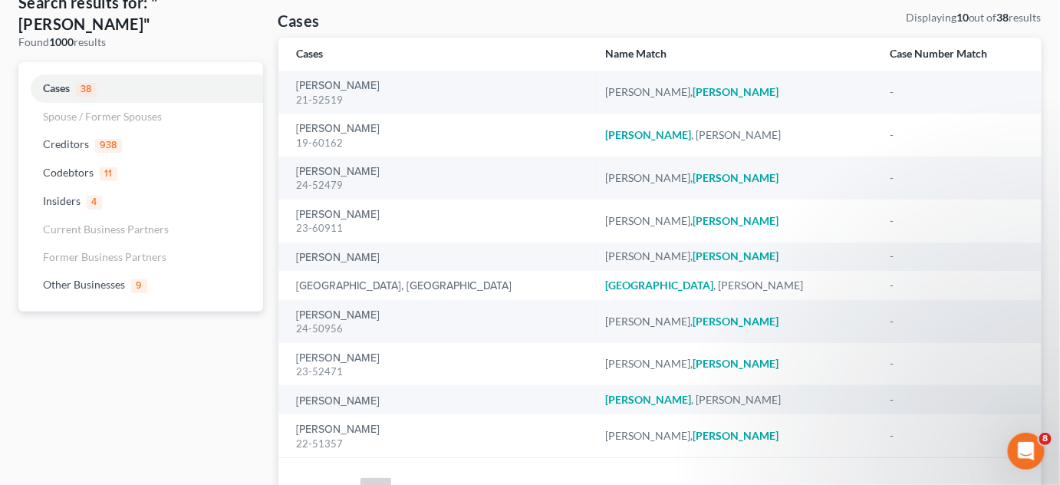
scroll to position [116, 0]
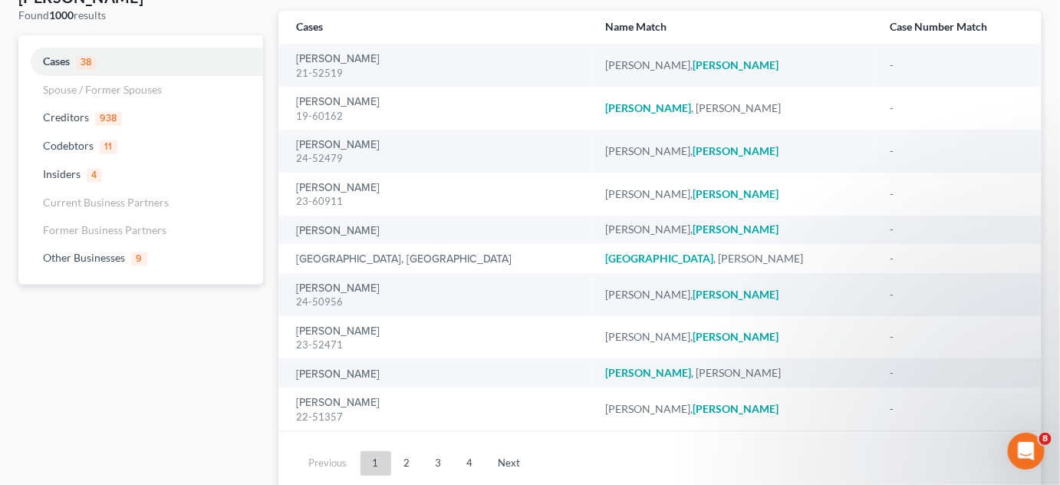
click at [407, 466] on link "2" at bounding box center [407, 463] width 31 height 25
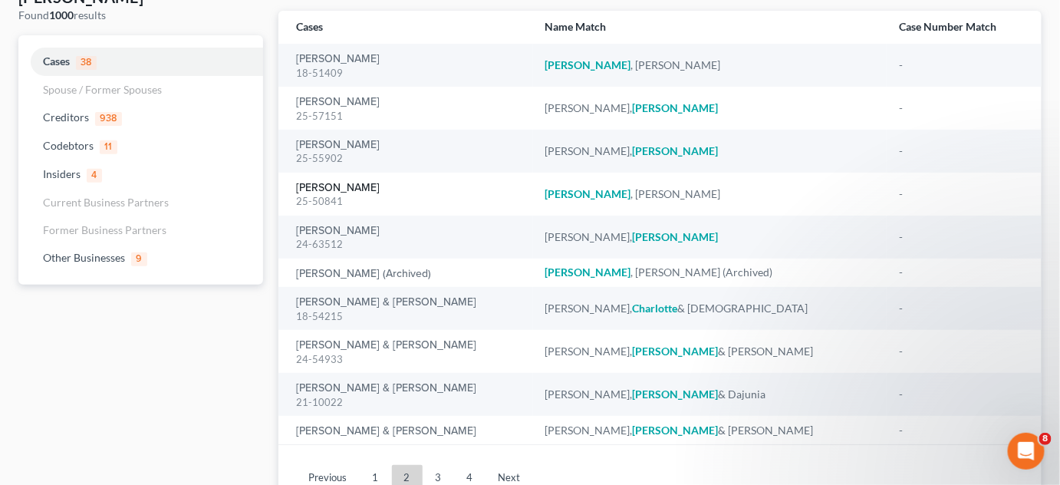
click at [324, 189] on link "[PERSON_NAME]" at bounding box center [339, 187] width 84 height 11
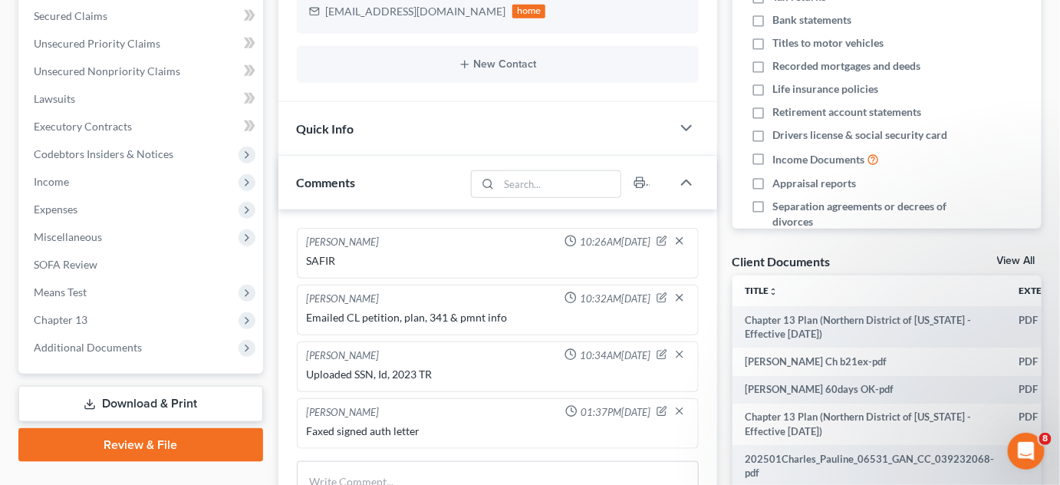
scroll to position [348, 0]
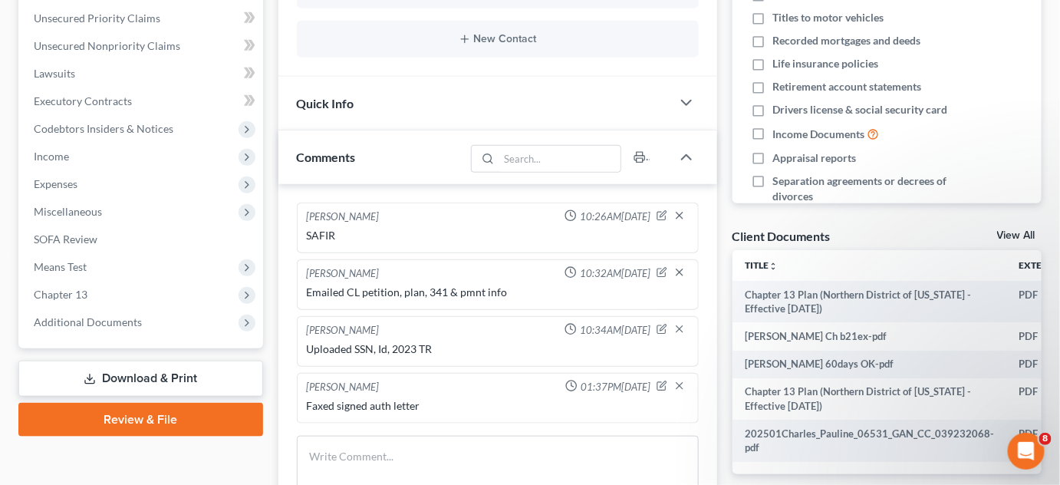
click at [108, 317] on span "Additional Documents" at bounding box center [88, 321] width 108 height 13
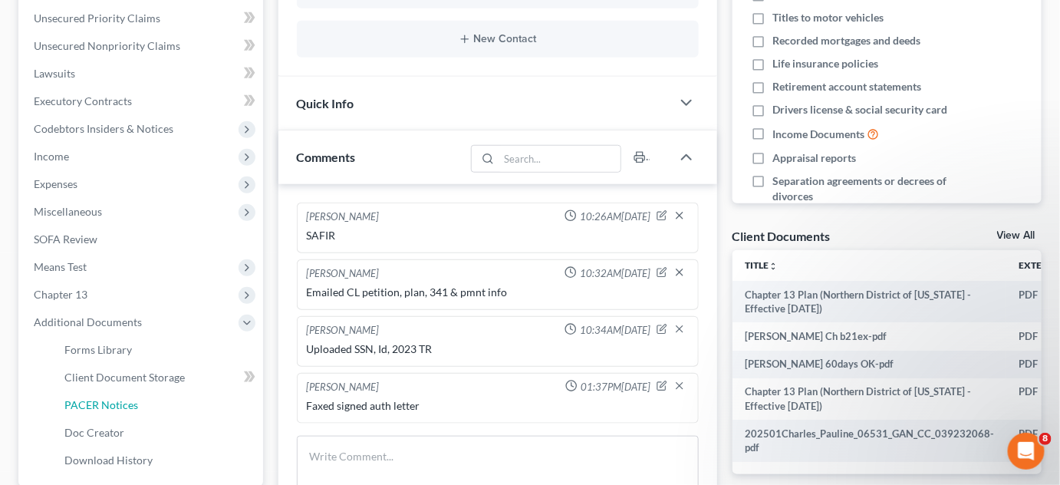
click at [119, 400] on span "PACER Notices" at bounding box center [101, 404] width 74 height 13
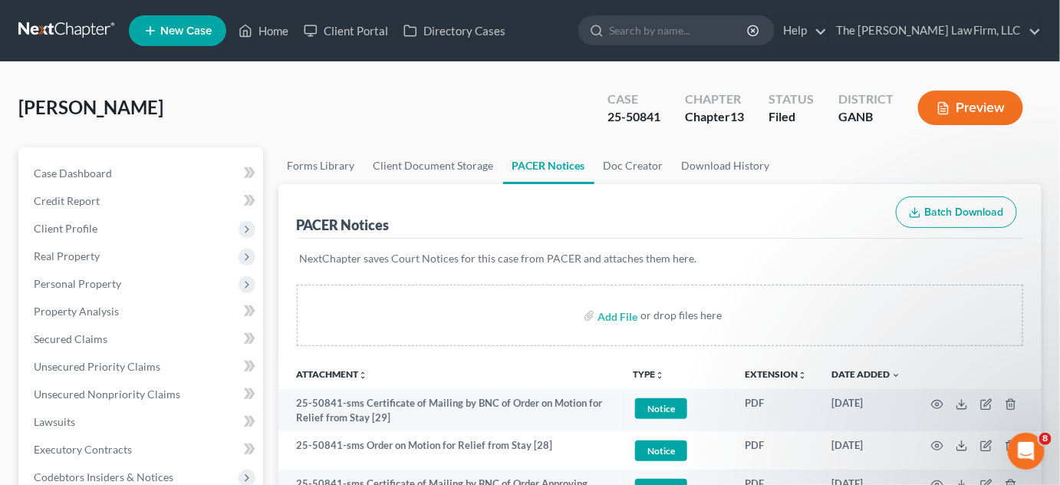
click at [955, 356] on div "Add File or drop files here" at bounding box center [660, 321] width 764 height 74
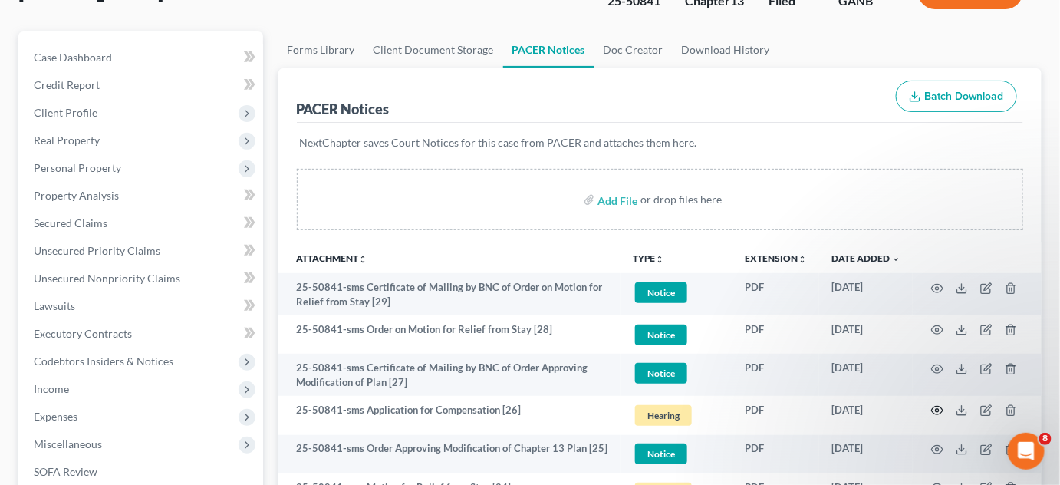
click at [938, 406] on icon "button" at bounding box center [937, 410] width 12 height 12
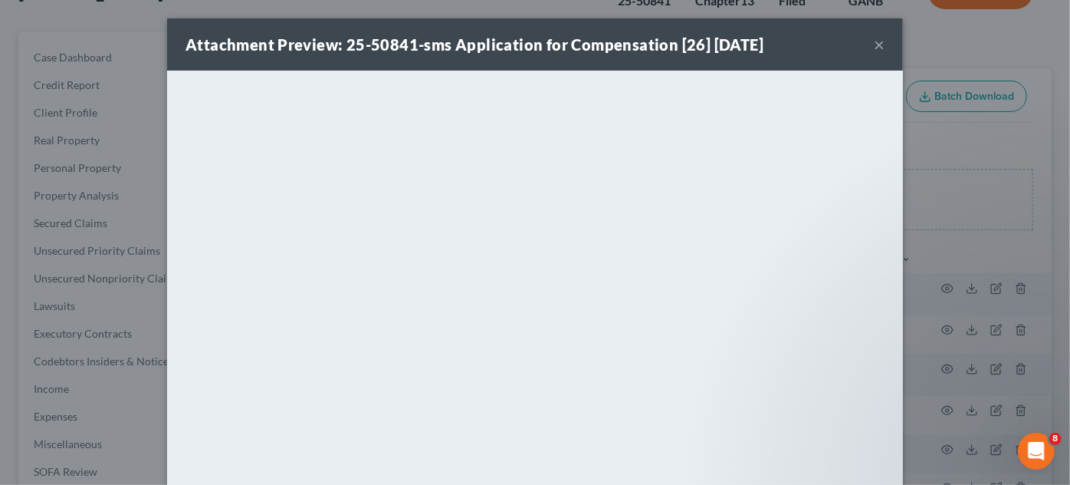
click at [968, 247] on div "Attachment Preview: 25-50841-sms Application for Compensation [26] 09/10/2025 ×…" at bounding box center [535, 242] width 1070 height 485
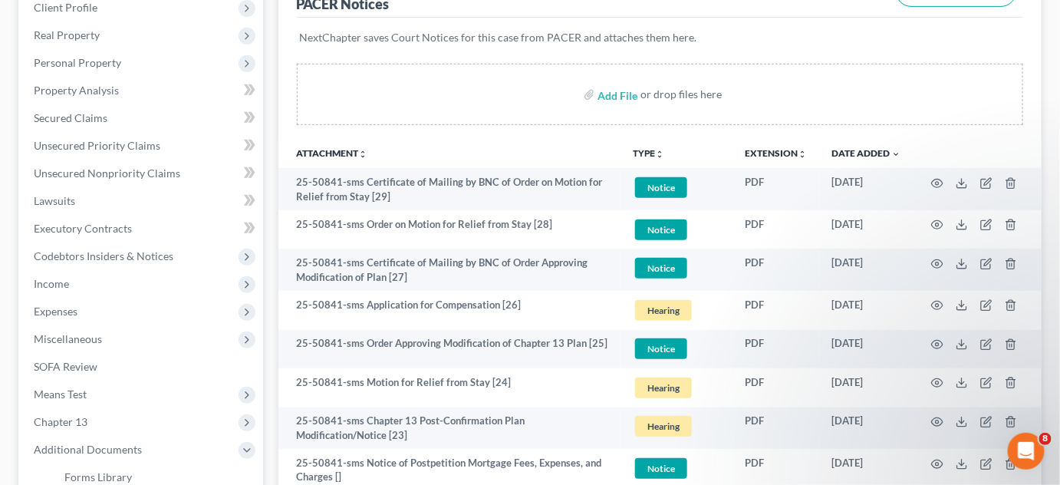
scroll to position [232, 0]
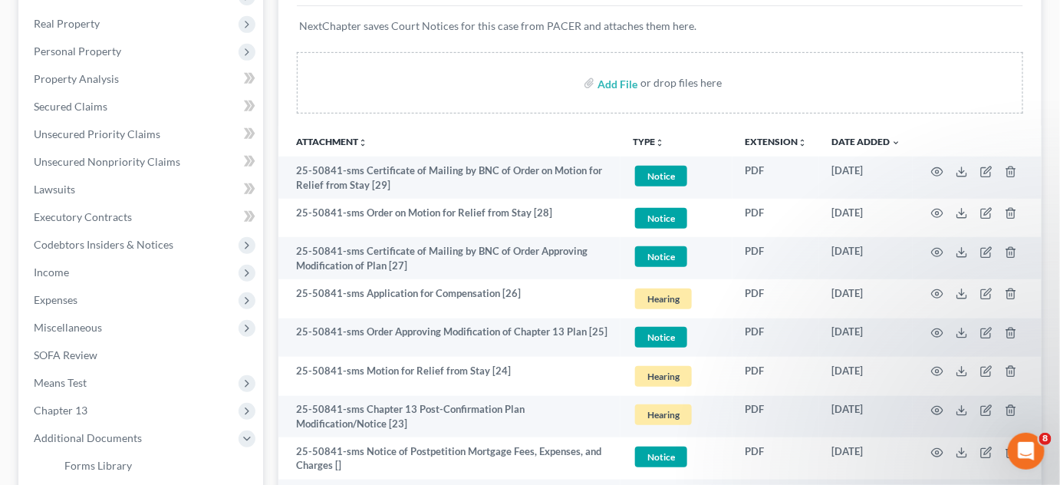
drag, startPoint x: 939, startPoint y: 128, endPoint x: 925, endPoint y: 176, distance: 50.2
click at [939, 128] on th at bounding box center [976, 141] width 129 height 31
drag, startPoint x: 699, startPoint y: 129, endPoint x: 725, endPoint y: 140, distance: 27.8
click at [700, 129] on th "TYPE unfold_more NONE GADOR Hearing HUD IRS Claim Notice pennymac prestige Proo…" at bounding box center [676, 141] width 112 height 31
click at [935, 292] on circle "button" at bounding box center [936, 293] width 3 height 3
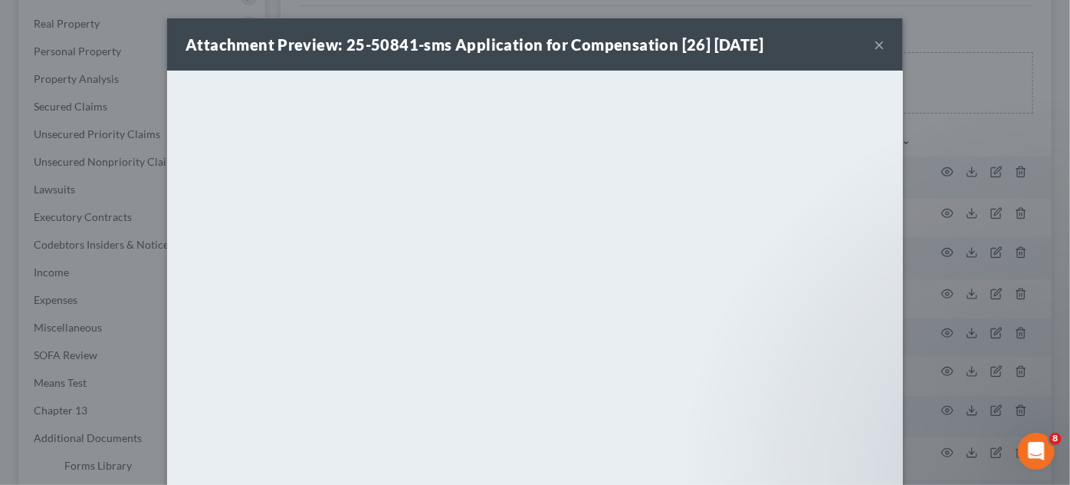
click at [482, 28] on div "Attachment Preview: 25-50841-sms Application for Compensation [26] 09/10/2025 ×" at bounding box center [535, 44] width 736 height 52
click at [1021, 143] on div "Attachment Preview: 25-50841-sms Application for Compensation [26] 09/10/2025 ×…" at bounding box center [535, 242] width 1070 height 485
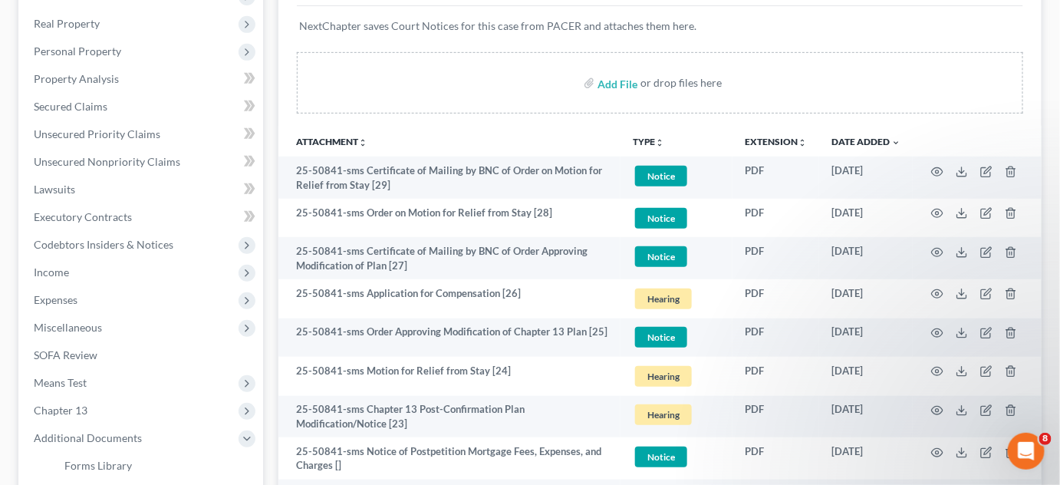
scroll to position [0, 0]
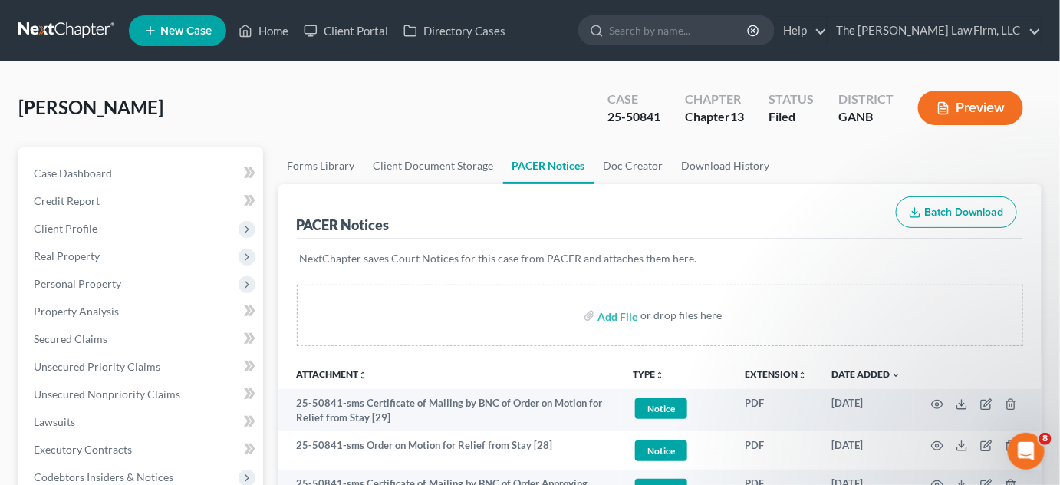
drag, startPoint x: 750, startPoint y: 34, endPoint x: 751, endPoint y: 25, distance: 9.3
click at [749, 30] on input "search" at bounding box center [679, 30] width 140 height 28
type input "pierre"
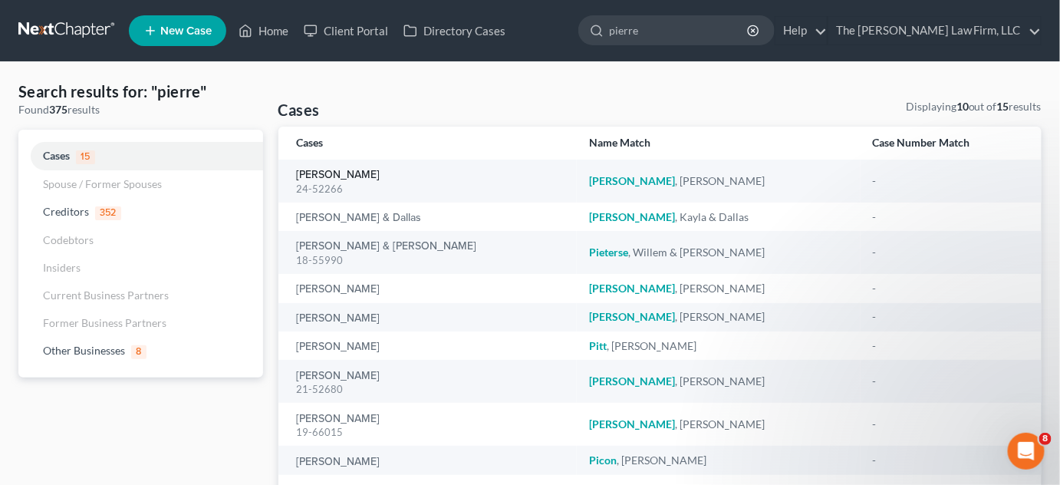
click at [319, 177] on link "[PERSON_NAME]" at bounding box center [339, 174] width 84 height 11
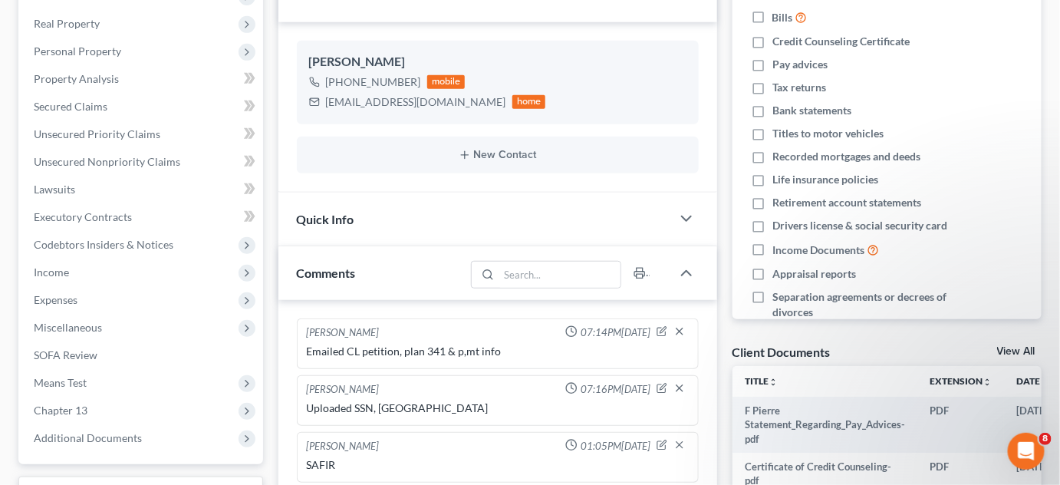
scroll to position [348, 0]
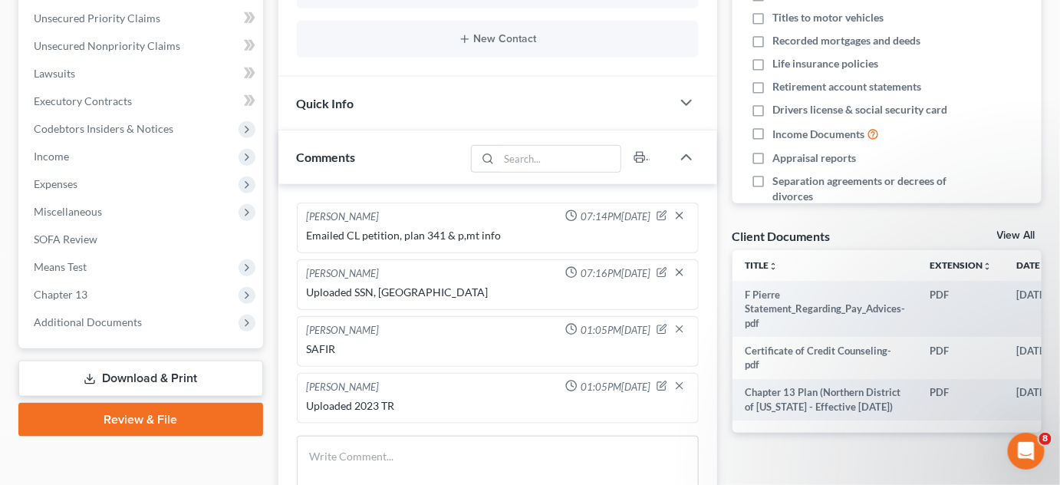
click at [110, 326] on span "Additional Documents" at bounding box center [88, 321] width 108 height 13
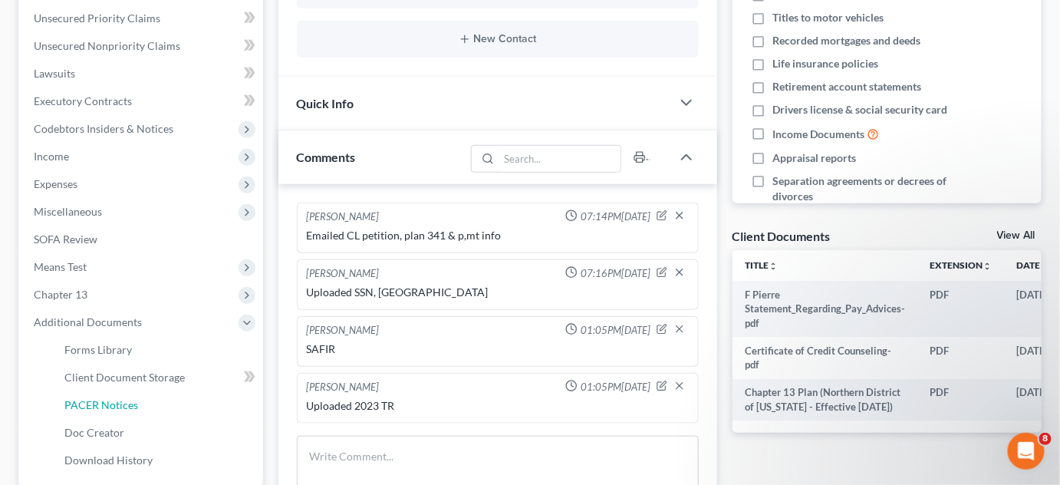
click at [108, 398] on span "PACER Notices" at bounding box center [101, 404] width 74 height 13
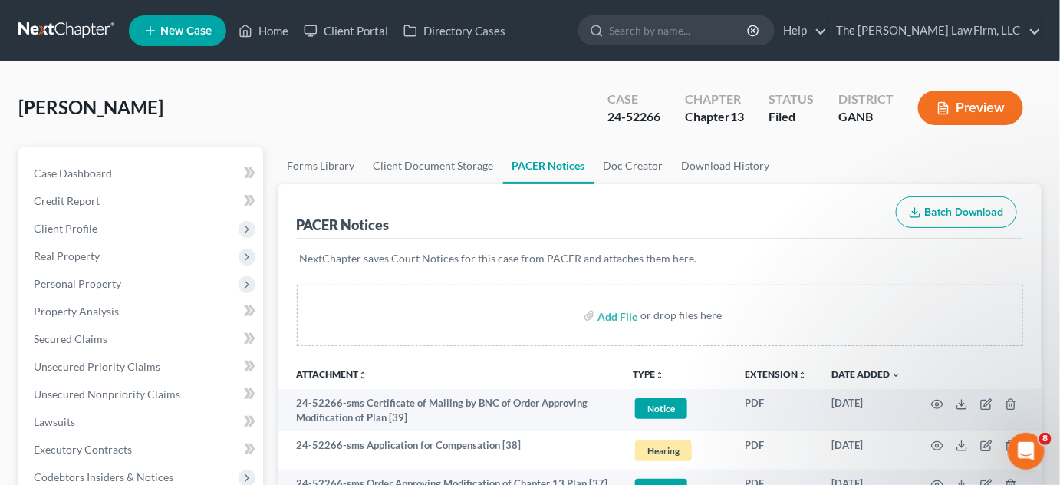
scroll to position [116, 0]
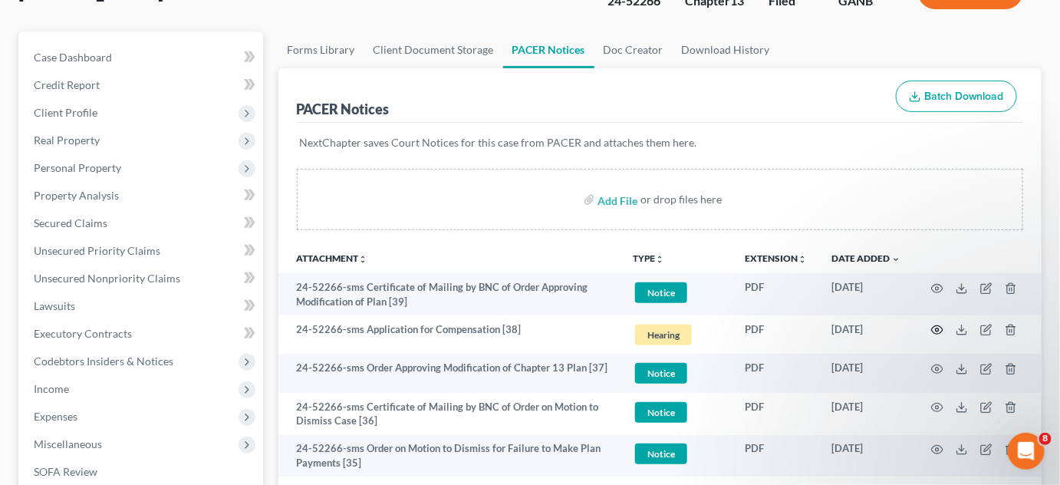
click at [942, 327] on icon "button" at bounding box center [937, 330] width 12 height 12
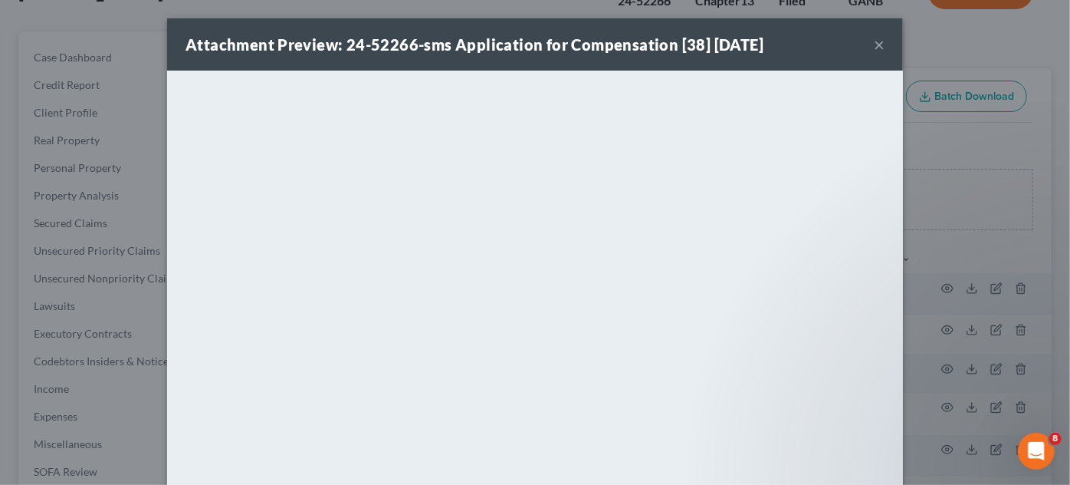
click at [965, 162] on div "Attachment Preview: 24-52266-sms Application for Compensation [38] 09/10/2025 ×…" at bounding box center [535, 242] width 1070 height 485
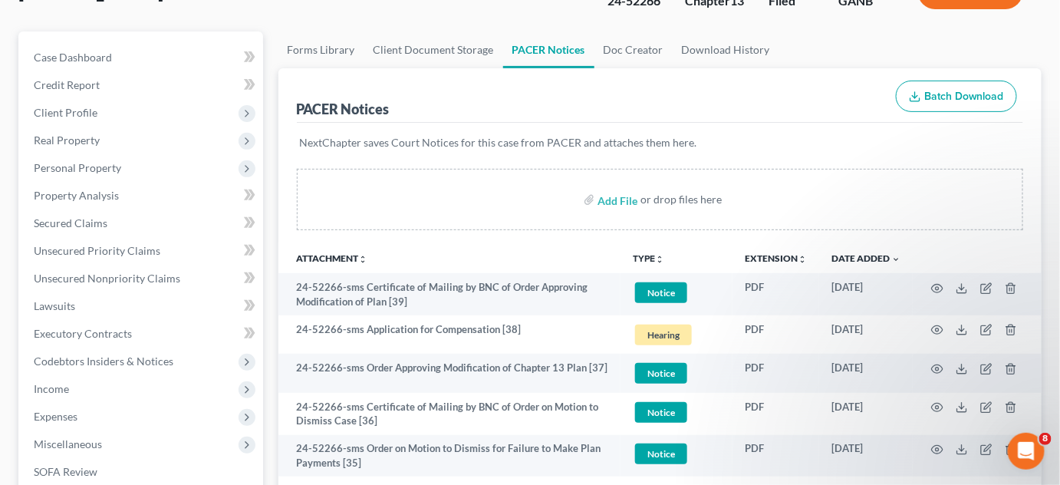
scroll to position [232, 0]
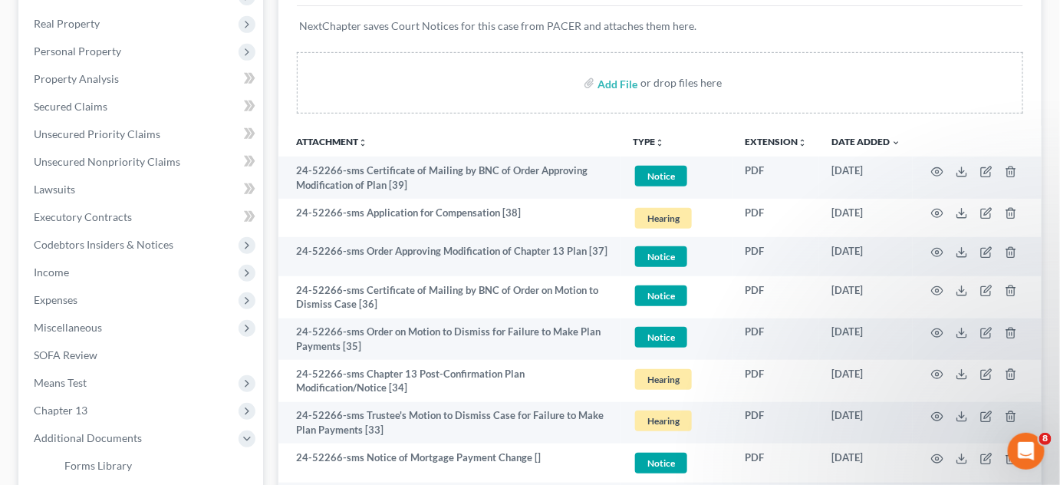
click at [773, 120] on div "Add File or drop files here" at bounding box center [660, 89] width 764 height 74
click at [961, 133] on th at bounding box center [976, 141] width 129 height 31
